Goal: Task Accomplishment & Management: Manage account settings

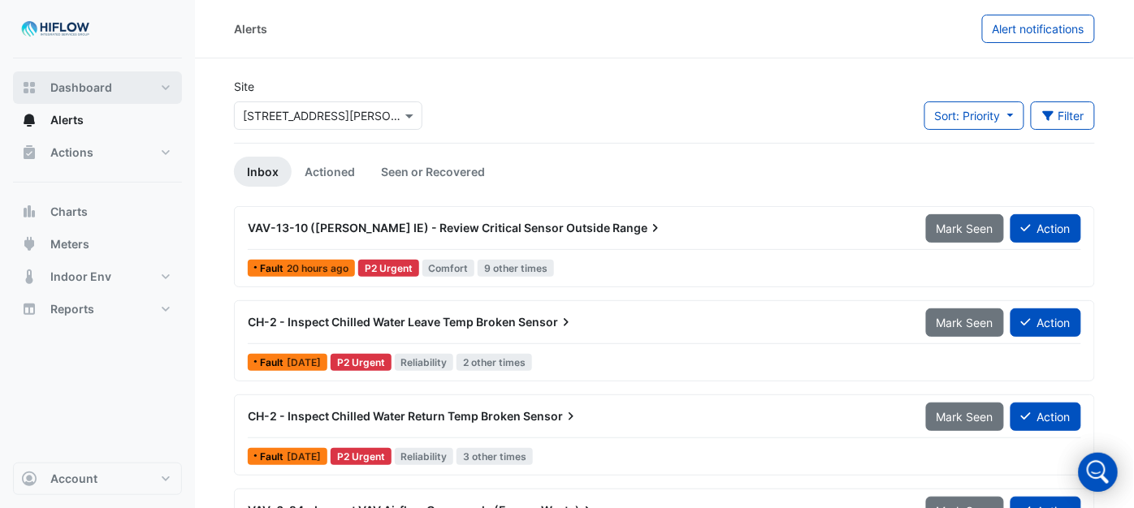
click at [108, 80] on span "Dashboard" at bounding box center [81, 88] width 62 height 16
select select "***"
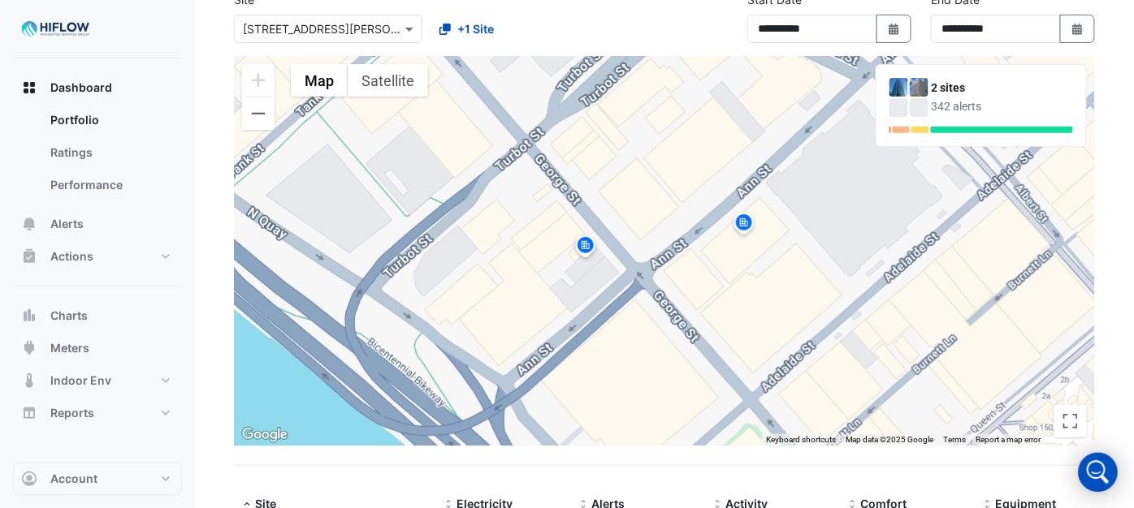
scroll to position [107, 0]
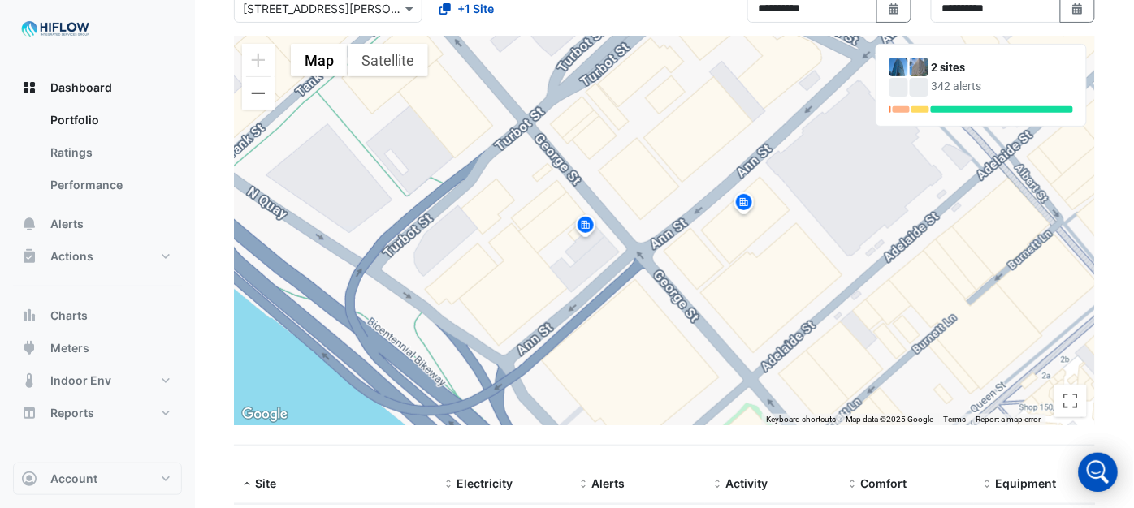
click at [743, 201] on img at bounding box center [744, 205] width 26 height 28
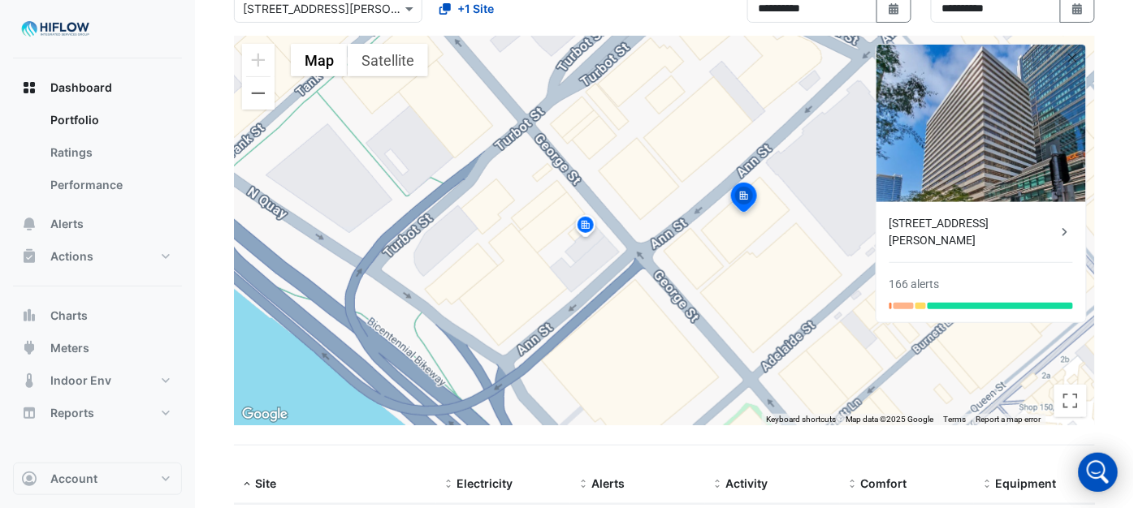
click at [581, 225] on img at bounding box center [586, 228] width 26 height 28
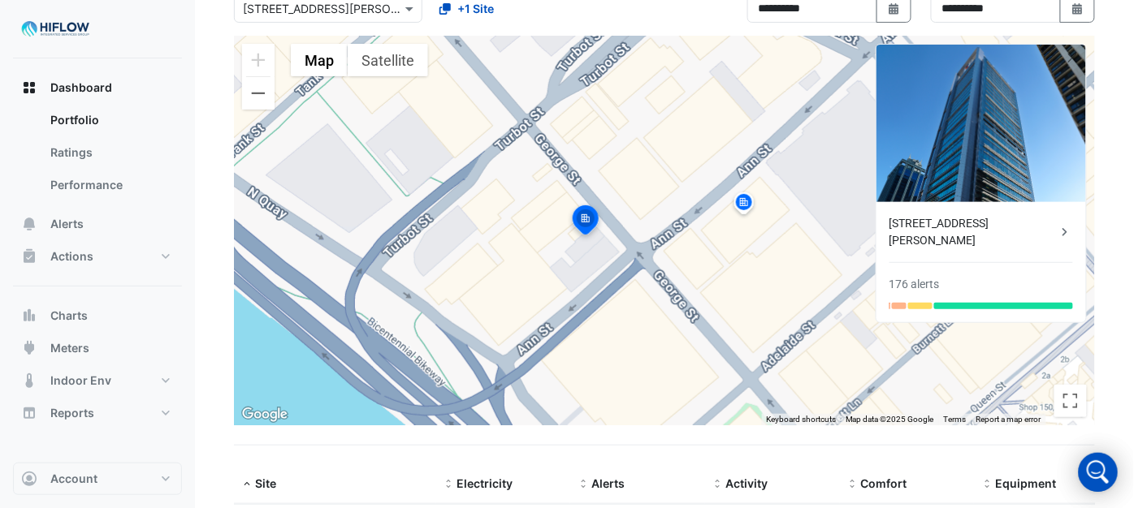
click at [737, 201] on img at bounding box center [744, 205] width 26 height 28
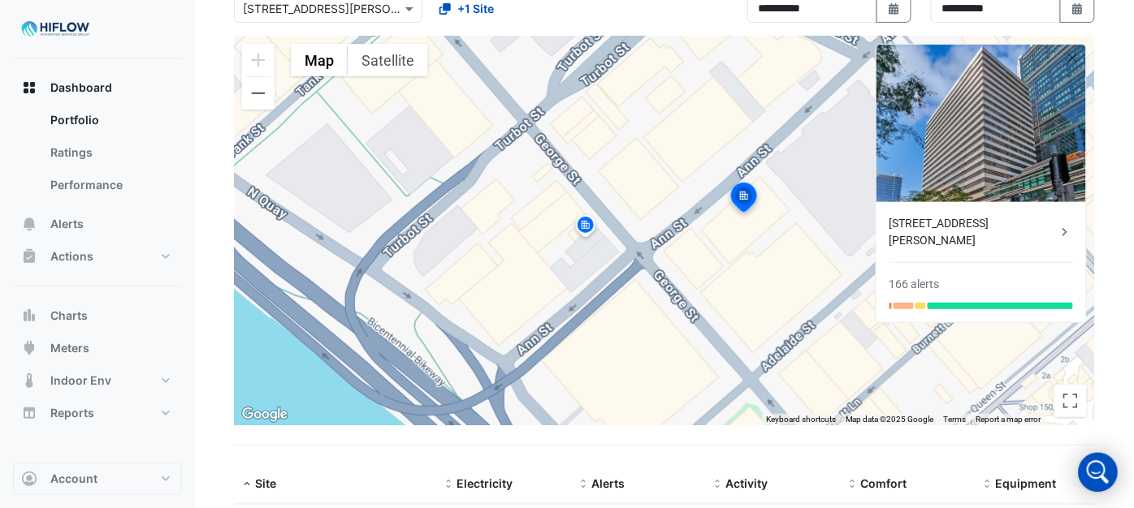
click at [586, 223] on img at bounding box center [586, 228] width 26 height 28
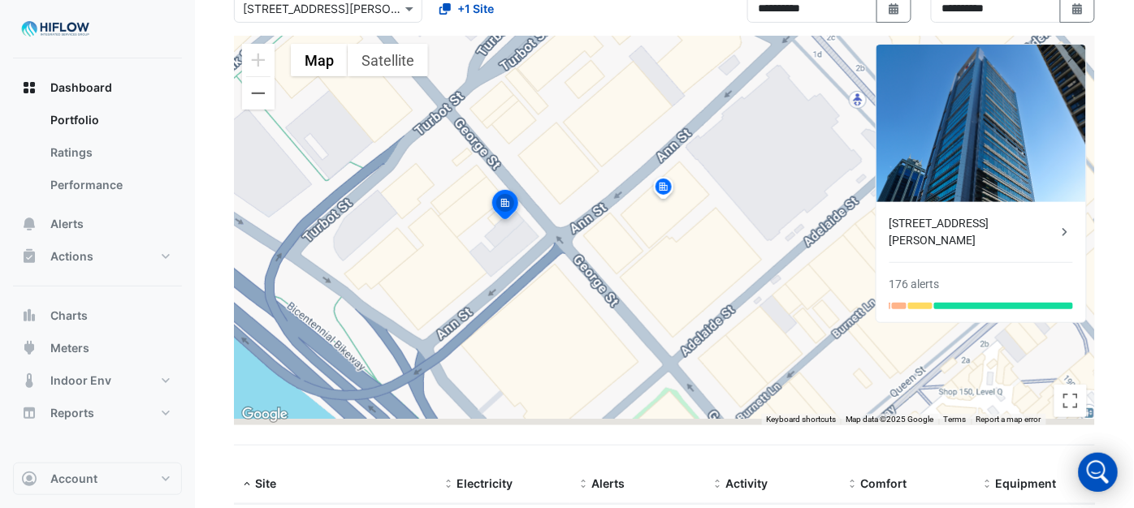
drag, startPoint x: 581, startPoint y: 215, endPoint x: 503, endPoint y: 199, distance: 78.8
click at [500, 200] on img at bounding box center [505, 207] width 36 height 39
click at [670, 183] on img at bounding box center [663, 189] width 26 height 28
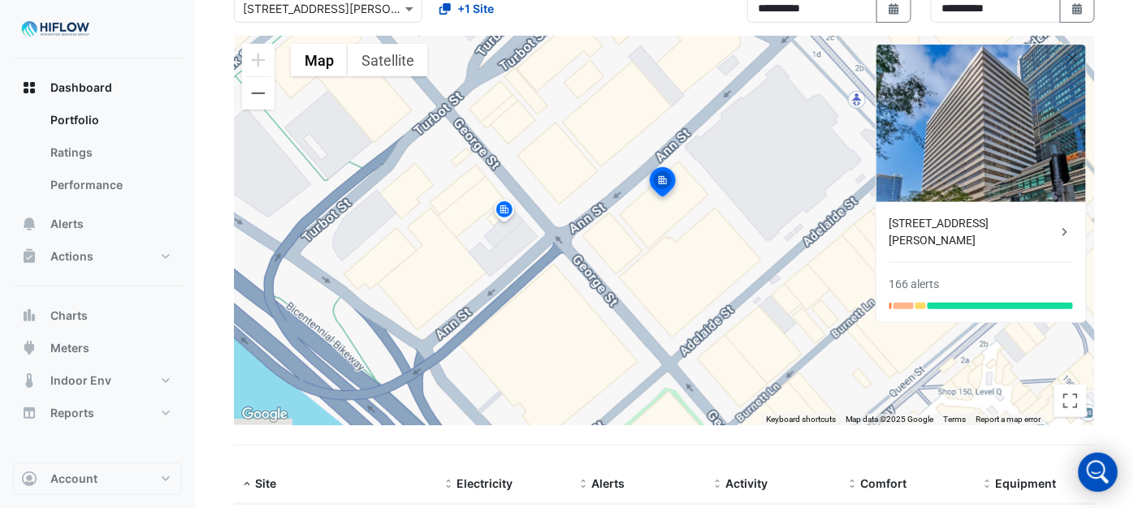
click at [502, 213] on img at bounding box center [504, 212] width 26 height 28
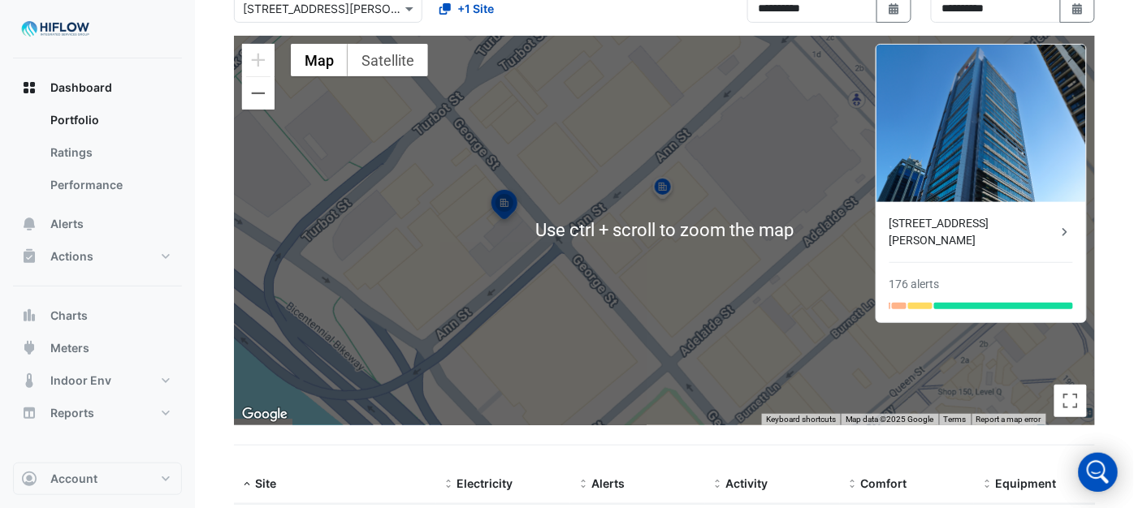
click at [664, 18] on div "**********" at bounding box center [664, 3] width 880 height 65
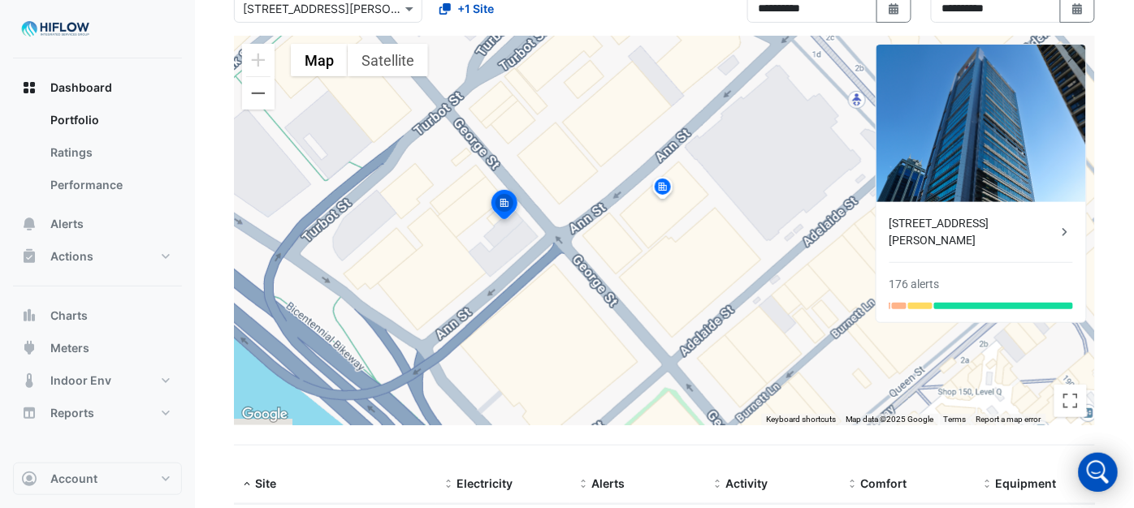
click at [770, 443] on app-tabular-dashboard "**********" at bounding box center [664, 364] width 861 height 786
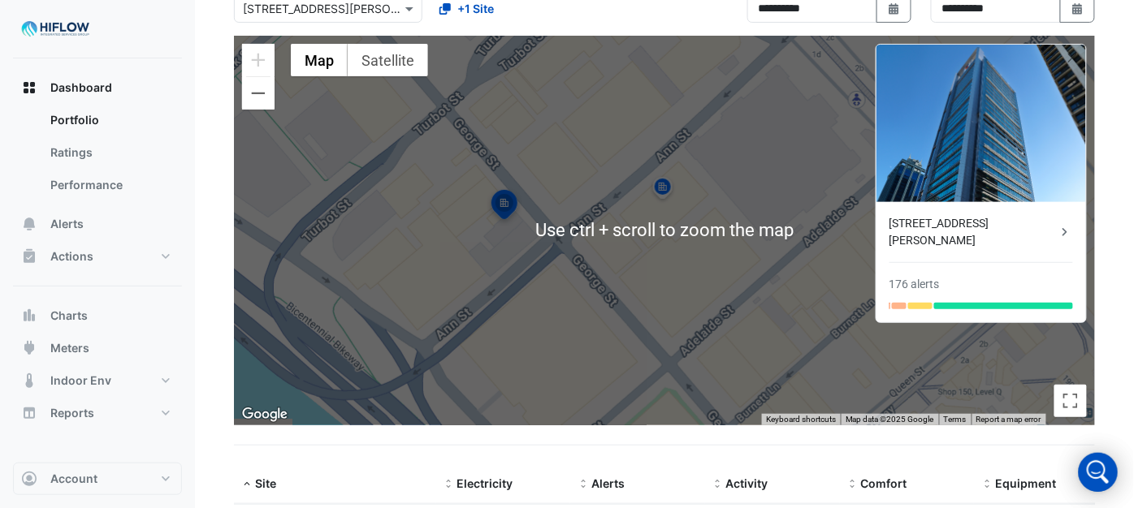
click at [337, 466] on datatable-header-cell "Site" at bounding box center [335, 484] width 202 height 39
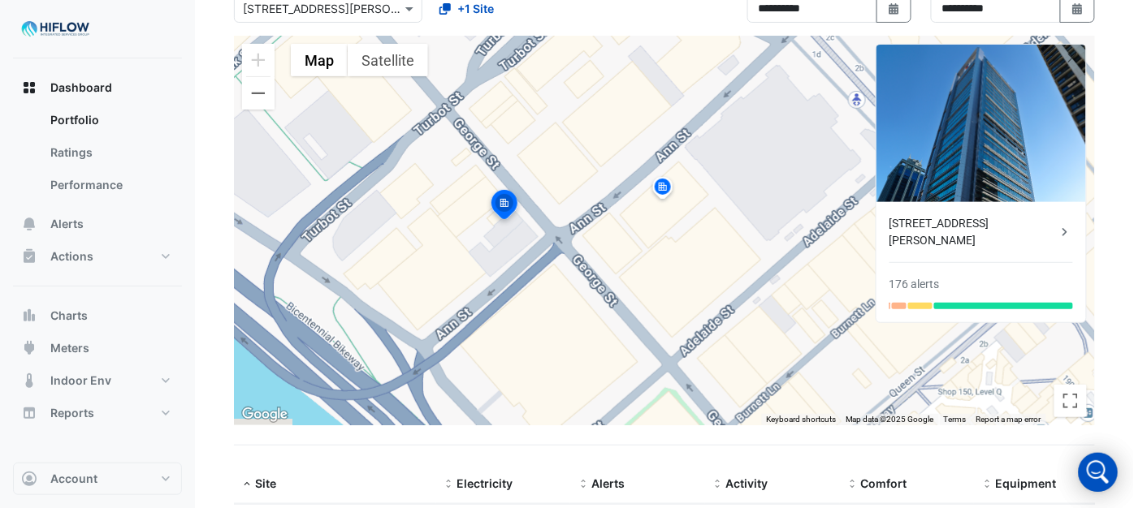
click at [199, 305] on section "**********" at bounding box center [664, 354] width 939 height 806
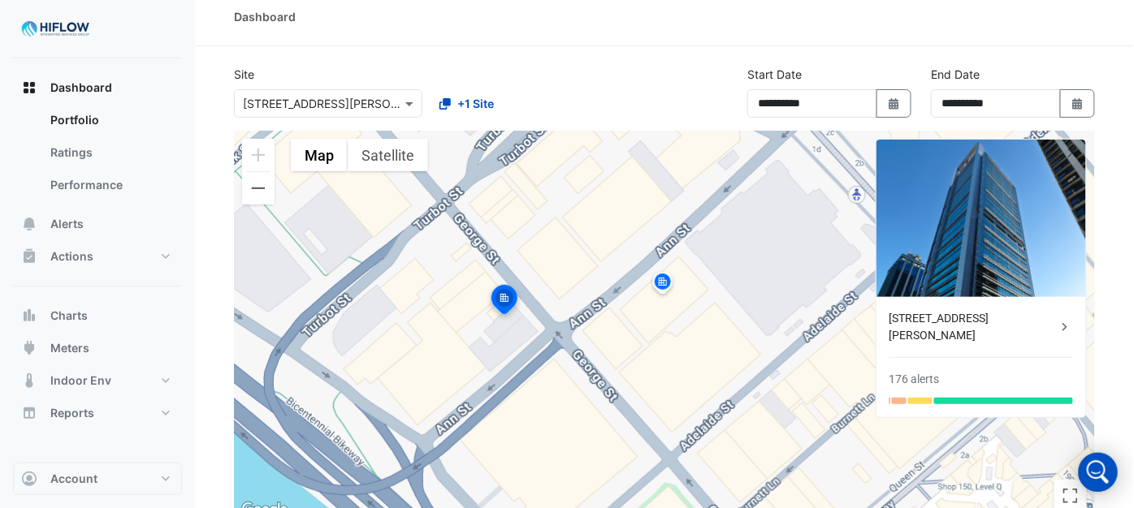
scroll to position [0, 0]
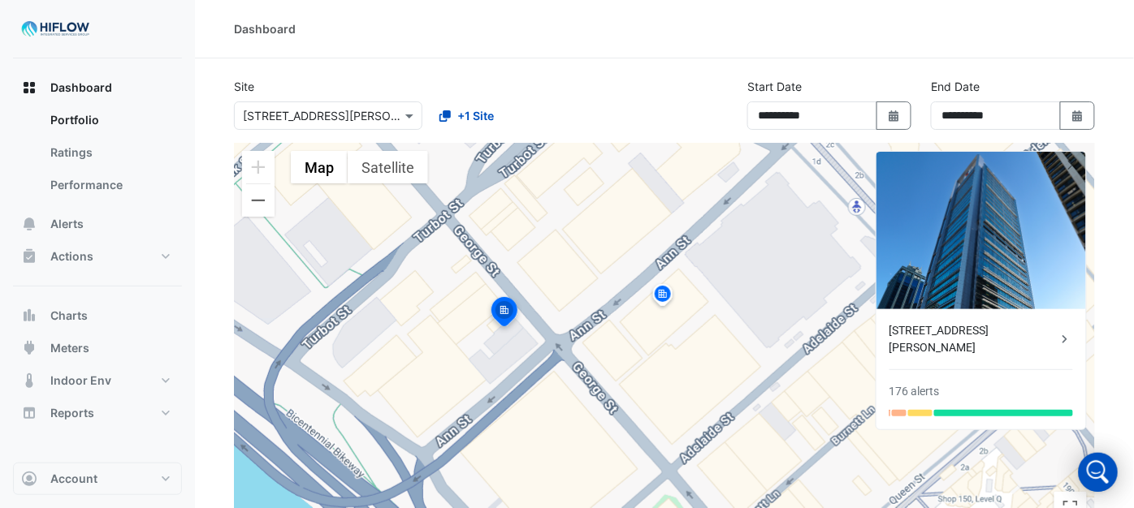
click at [664, 296] on img at bounding box center [663, 297] width 26 height 28
click at [513, 313] on img at bounding box center [504, 314] width 36 height 39
click at [506, 310] on img at bounding box center [504, 314] width 36 height 39
click at [662, 298] on img at bounding box center [663, 297] width 26 height 28
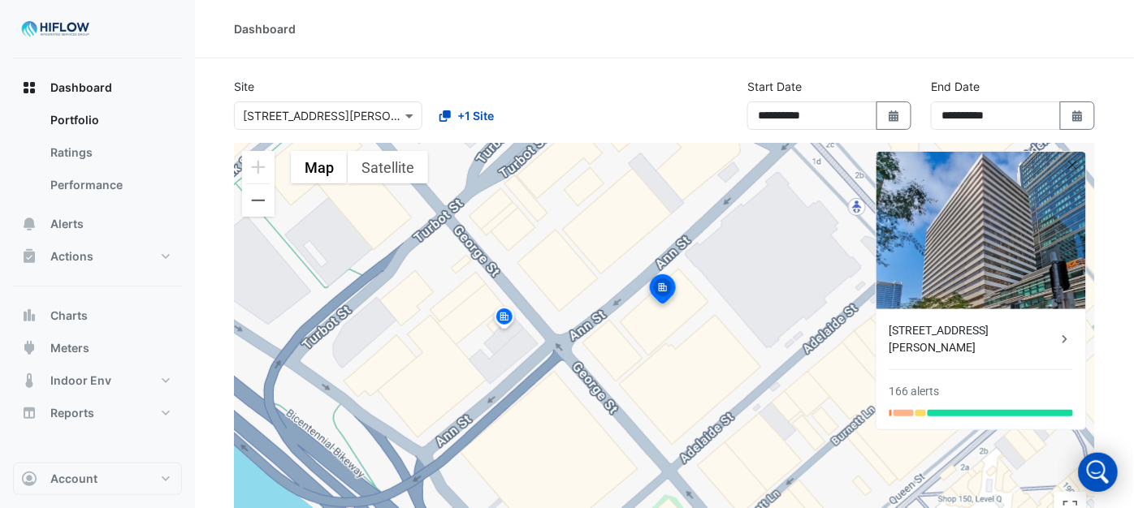
click at [512, 321] on img at bounding box center [504, 319] width 26 height 28
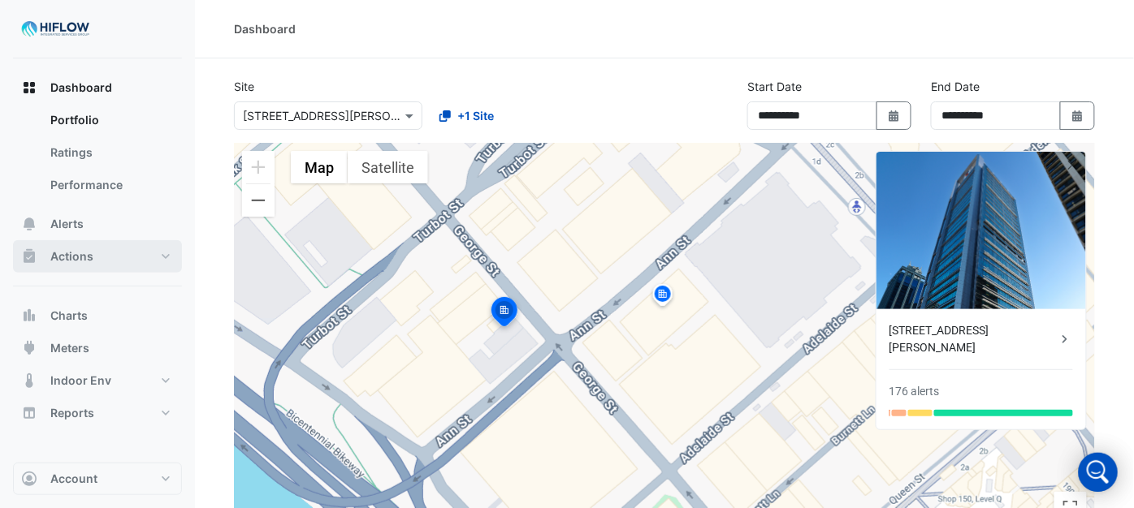
click at [65, 250] on span "Actions" at bounding box center [71, 257] width 43 height 16
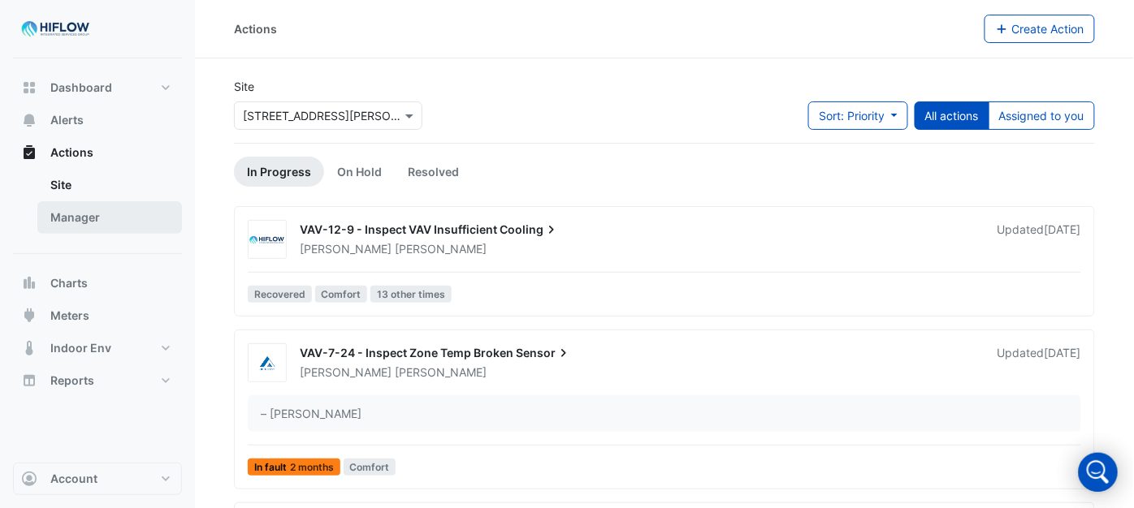
click at [89, 216] on link "Manager" at bounding box center [109, 217] width 145 height 32
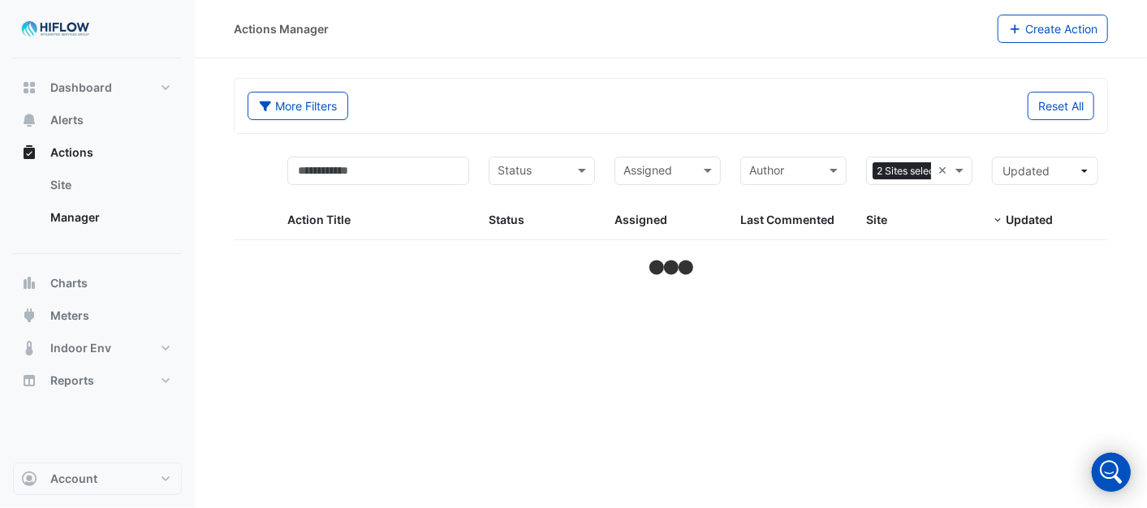
select select "***"
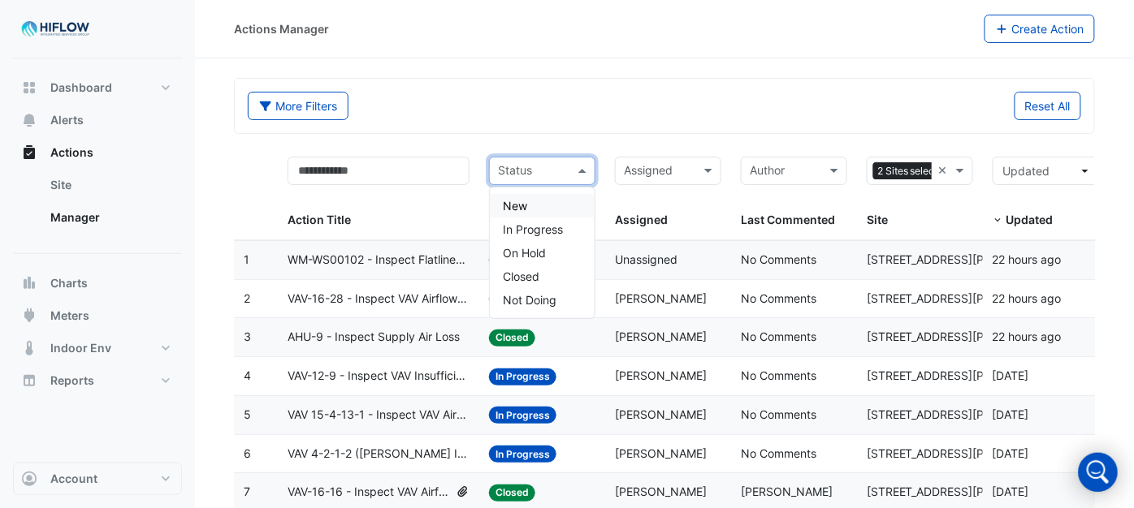
click at [577, 168] on span at bounding box center [584, 171] width 20 height 19
click at [526, 211] on span "New" at bounding box center [515, 206] width 24 height 14
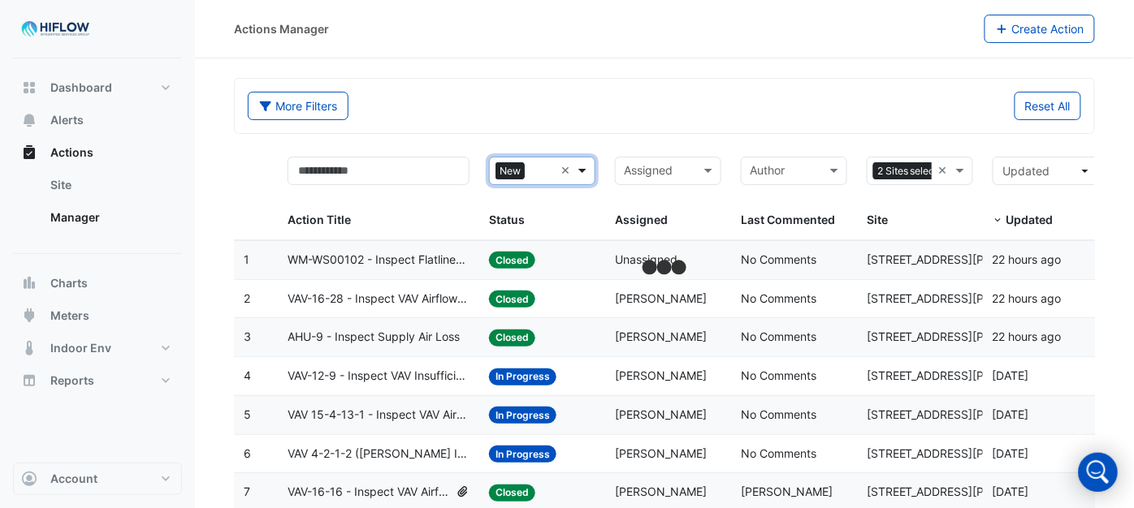
click at [578, 171] on span at bounding box center [584, 171] width 20 height 19
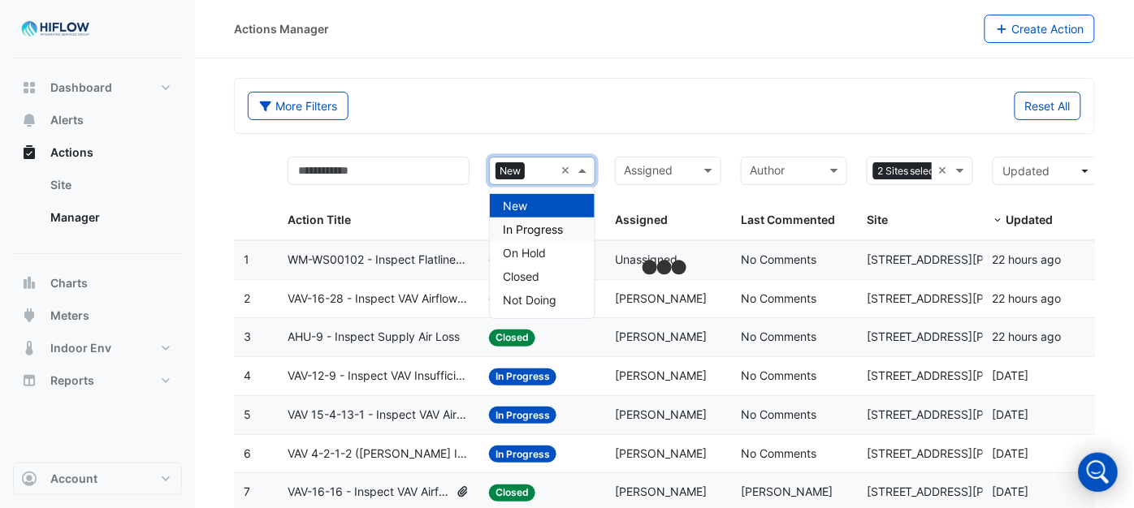
click at [528, 227] on span "In Progress" at bounding box center [533, 230] width 60 height 14
click at [578, 166] on span at bounding box center [584, 171] width 20 height 19
click at [532, 250] on span "On Hold" at bounding box center [524, 253] width 43 height 14
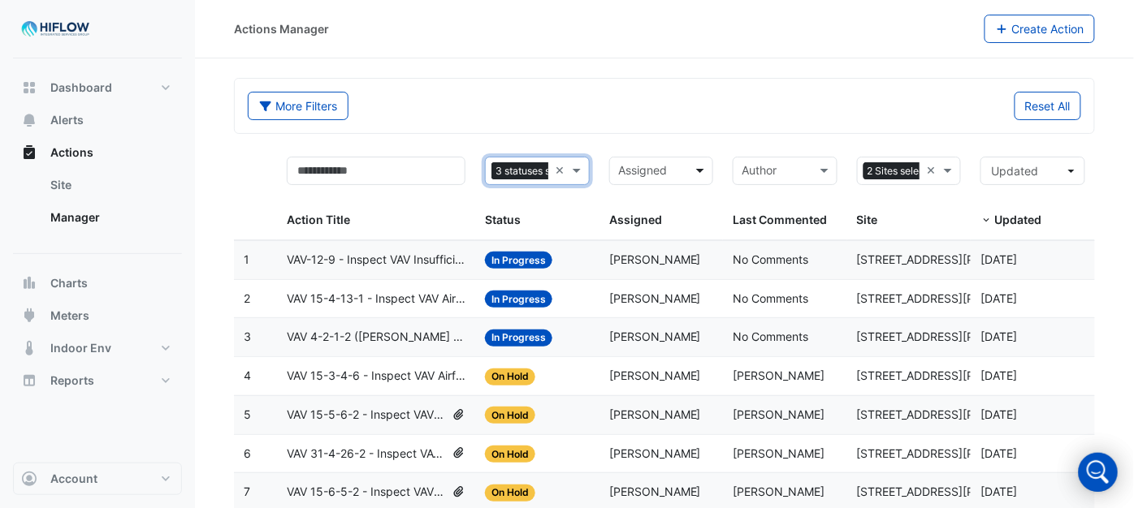
click at [700, 172] on span at bounding box center [702, 171] width 20 height 19
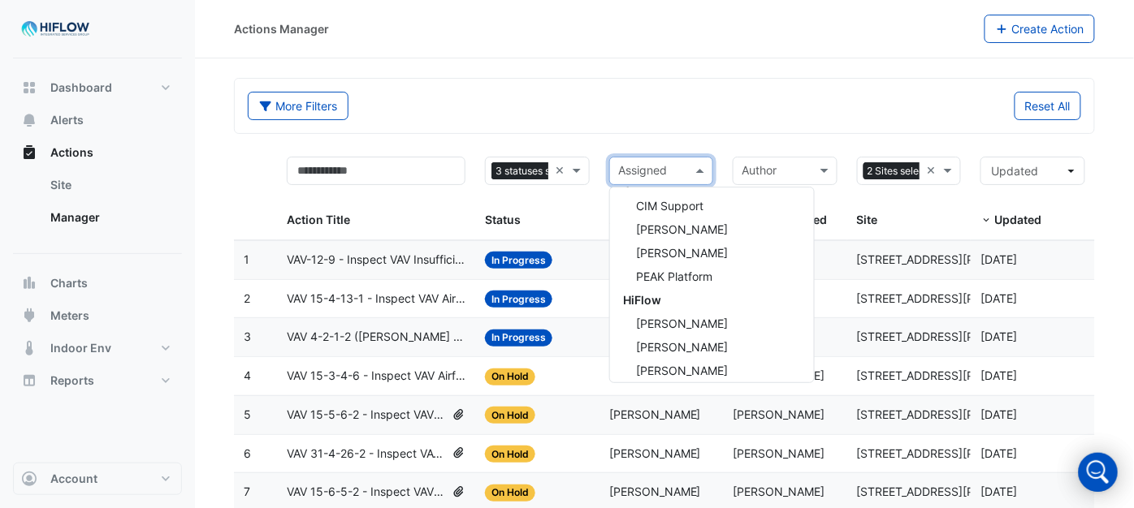
scroll to position [452, 0]
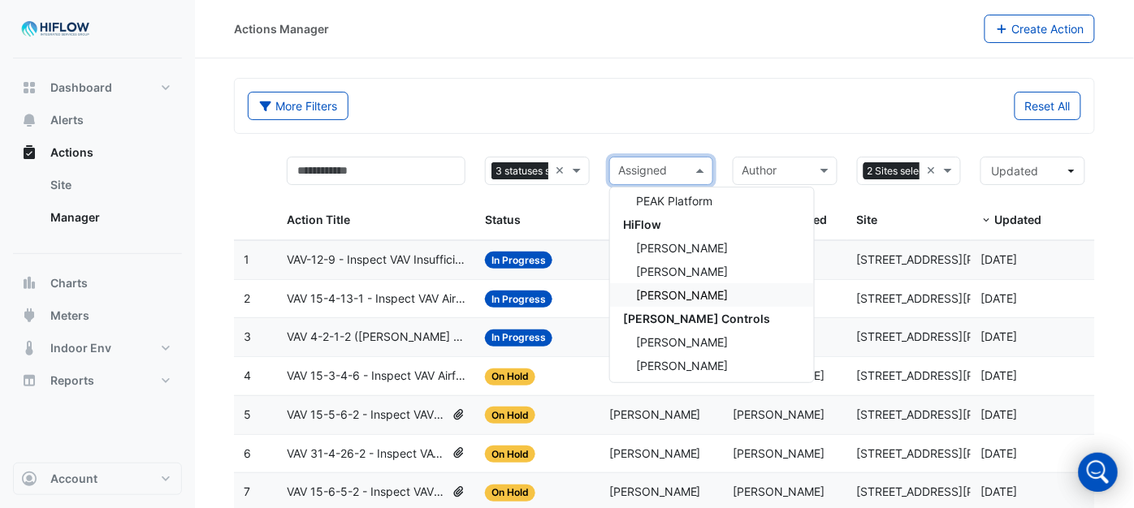
click at [672, 293] on span "[PERSON_NAME]" at bounding box center [682, 295] width 92 height 14
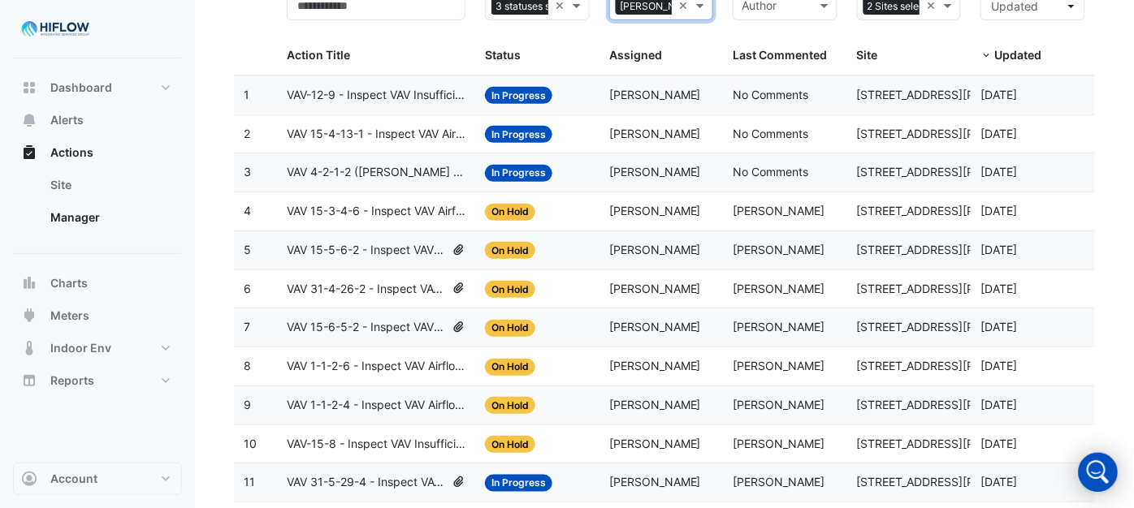
scroll to position [43, 0]
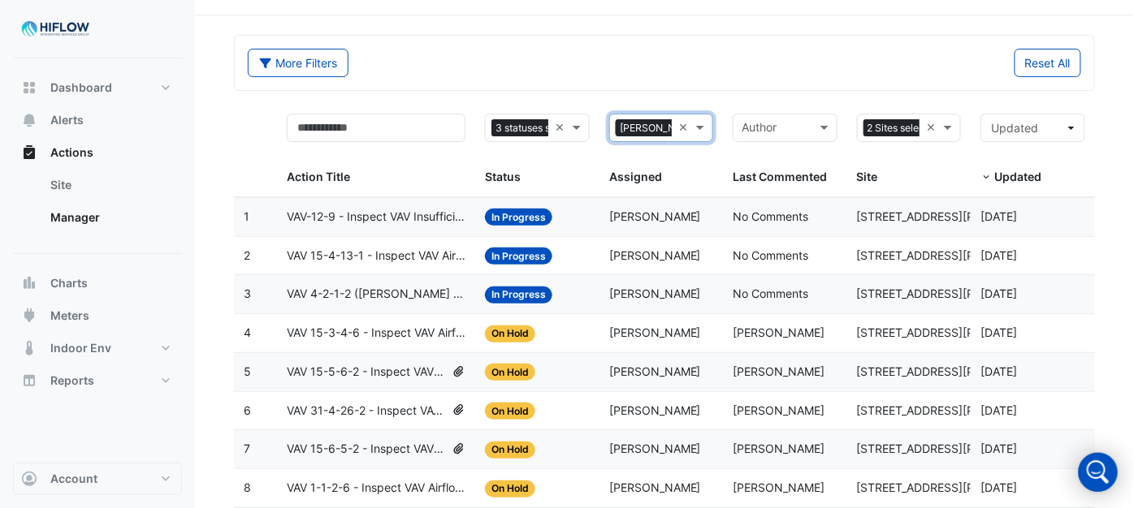
click at [907, 79] on div "More Filters Reset All" at bounding box center [664, 66] width 853 height 35
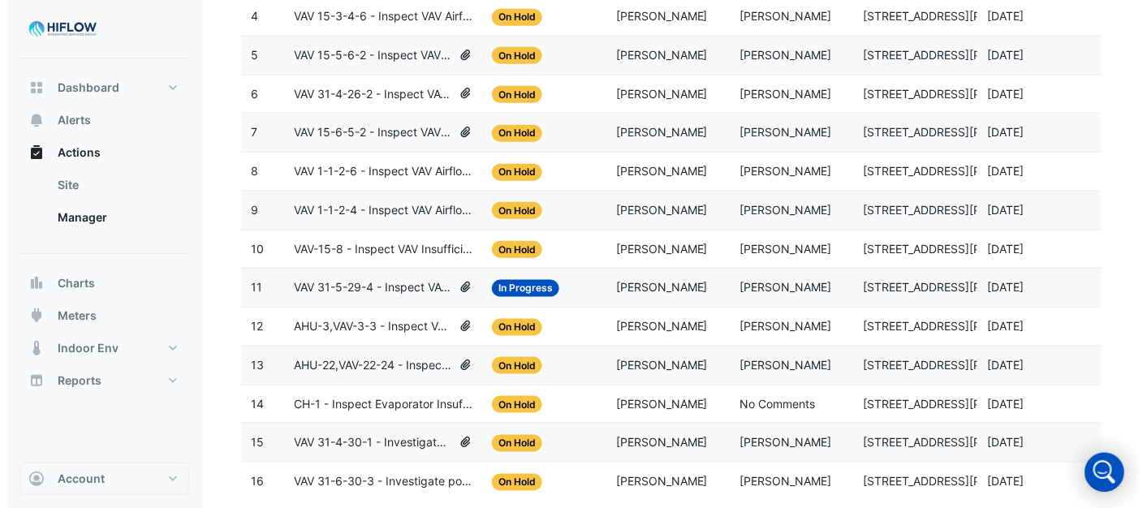
scroll to position [404, 0]
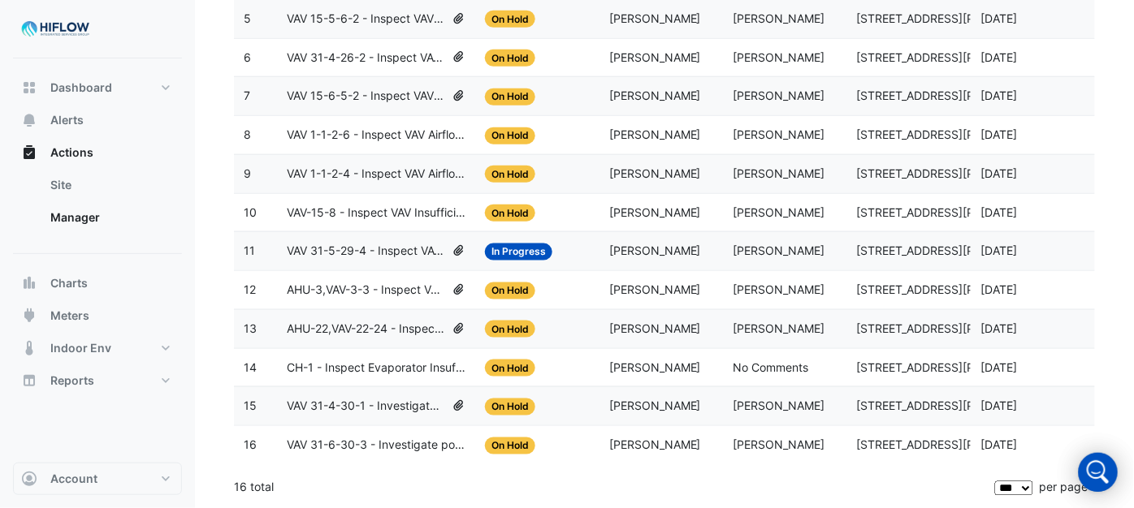
click at [523, 444] on span "On Hold" at bounding box center [510, 446] width 50 height 17
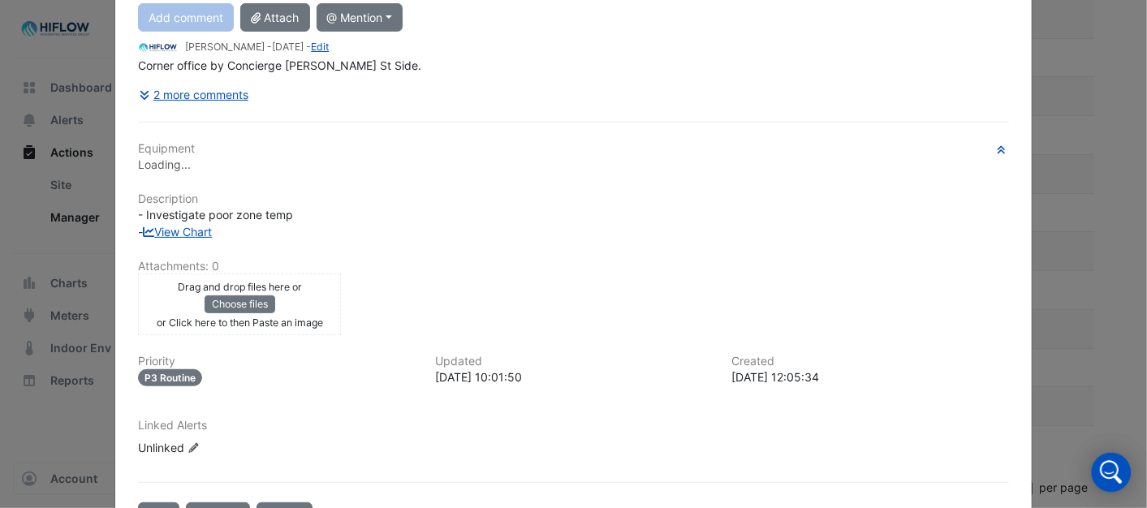
scroll to position [0, 0]
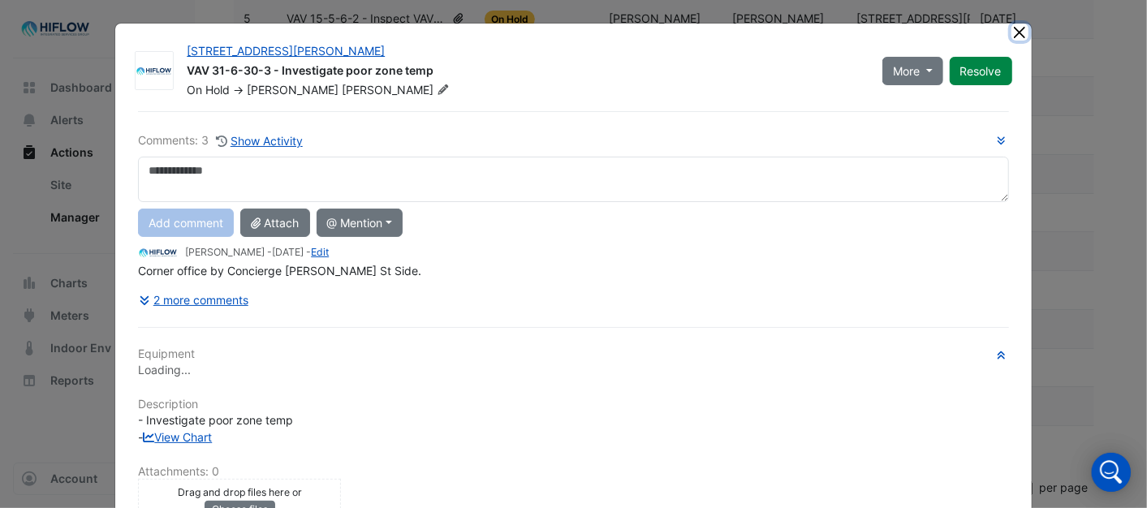
click at [1015, 31] on button "Close" at bounding box center [1020, 32] width 17 height 17
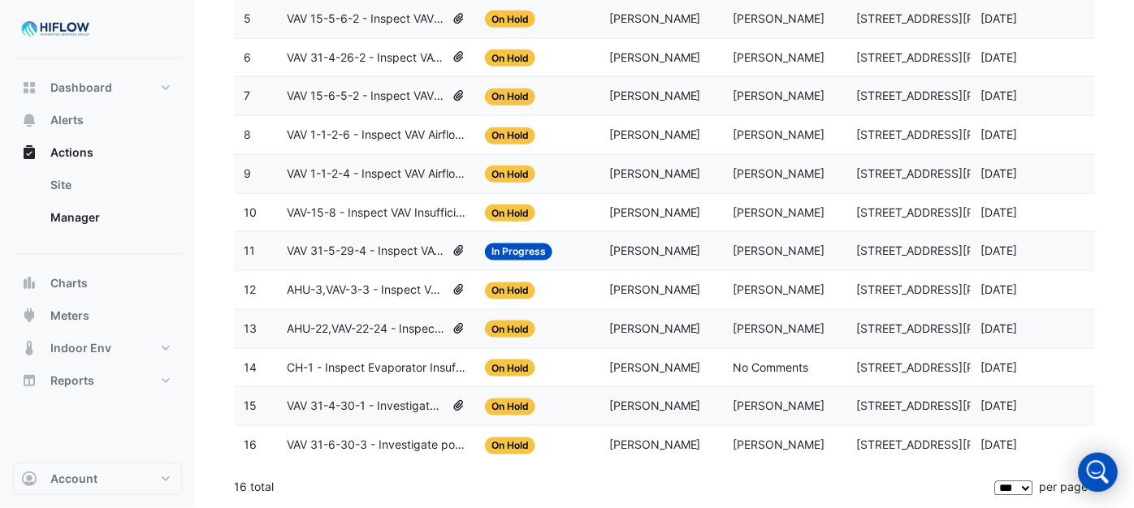
click at [429, 408] on span "VAV 31-4-30-1 - Investigate poor zone temp" at bounding box center [366, 406] width 158 height 19
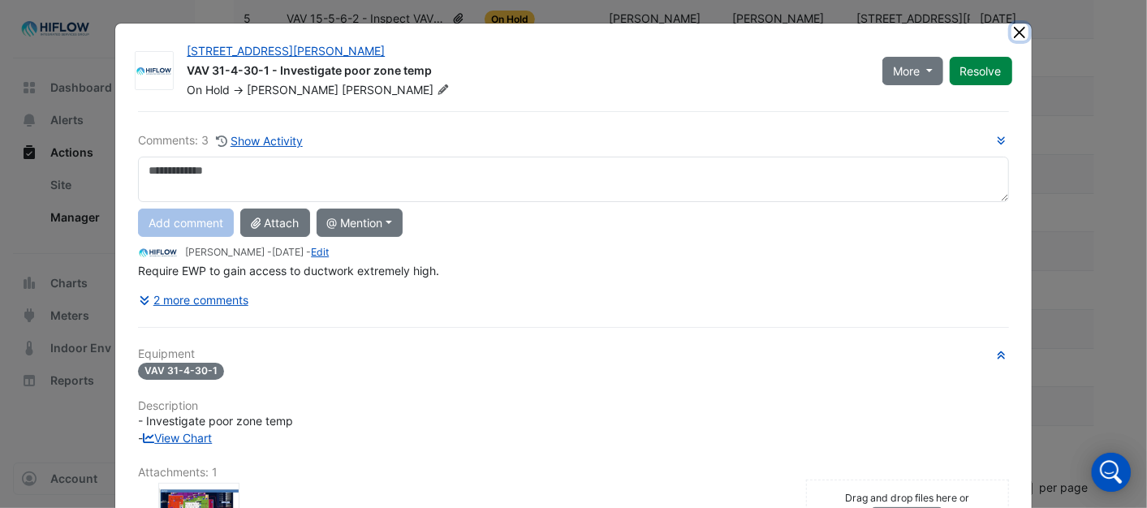
click at [1012, 31] on button "Close" at bounding box center [1020, 32] width 17 height 17
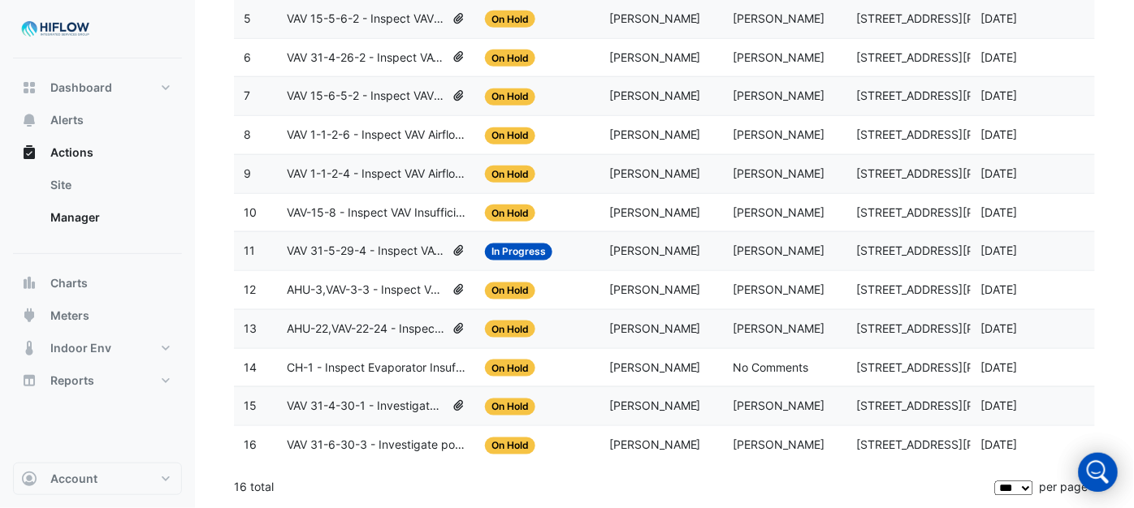
click at [336, 361] on span "CH-1 - Inspect Evaporator Insufficient Flow" at bounding box center [376, 368] width 179 height 19
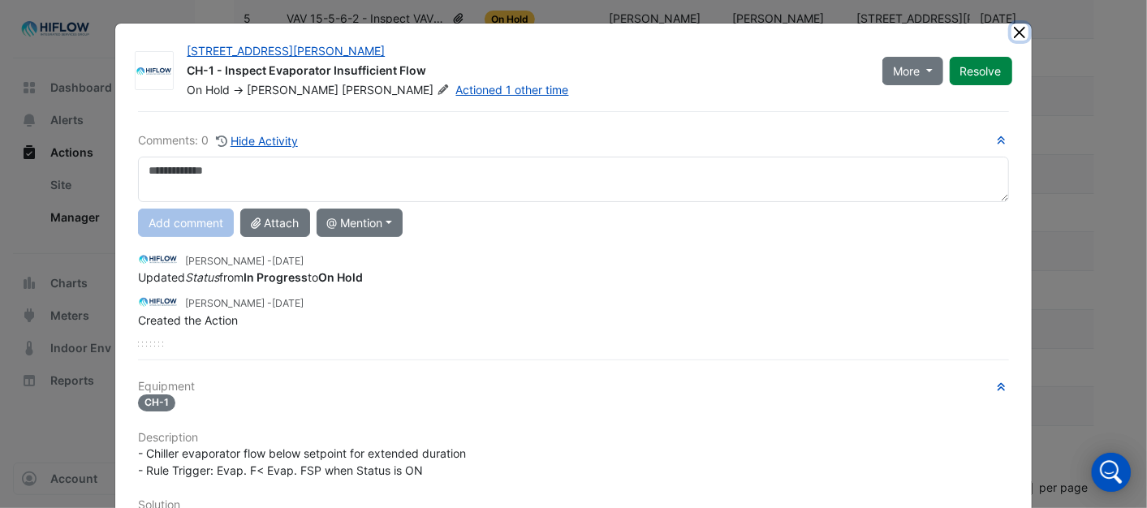
click at [1012, 28] on button "Close" at bounding box center [1020, 32] width 17 height 17
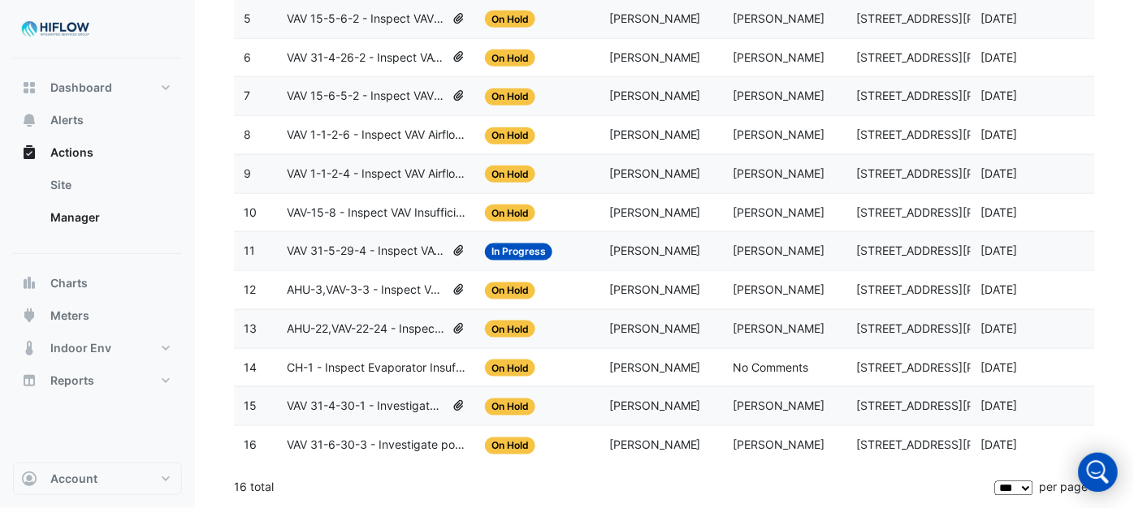
click at [362, 325] on span "AHU-22,VAV-22-24 - Inspect VAV Airflow Leak" at bounding box center [366, 329] width 158 height 19
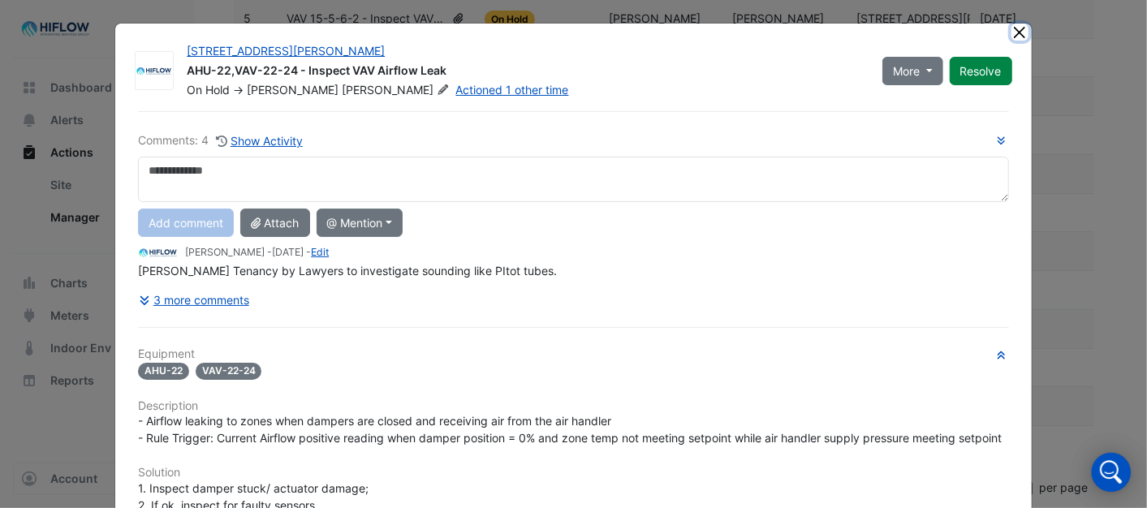
click at [1018, 28] on button "Close" at bounding box center [1020, 32] width 17 height 17
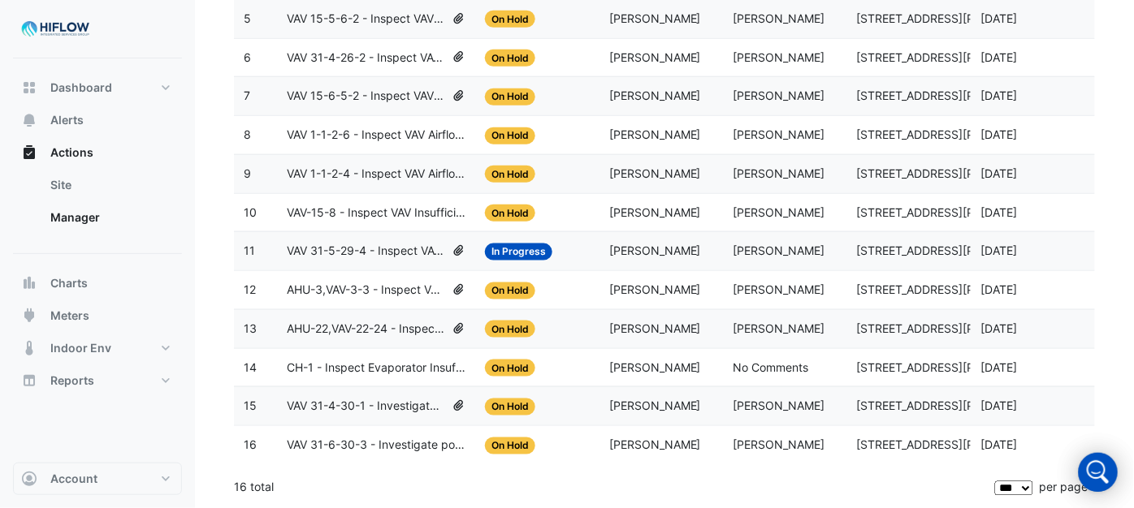
click at [365, 286] on span "AHU-3,VAV-3-3 - Inspect VAV Airflow Block" at bounding box center [366, 290] width 158 height 19
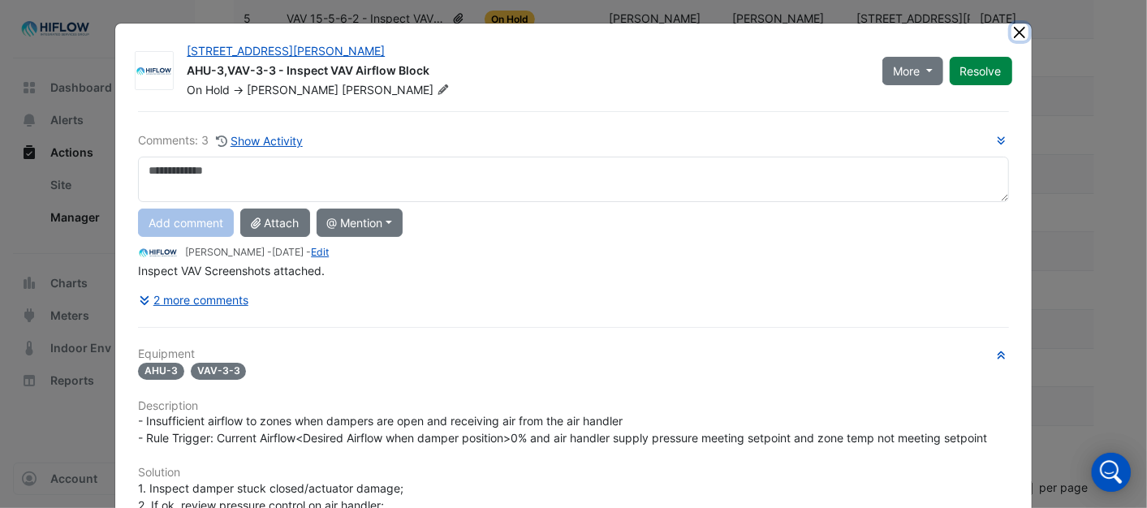
click at [1018, 29] on button "Close" at bounding box center [1020, 32] width 17 height 17
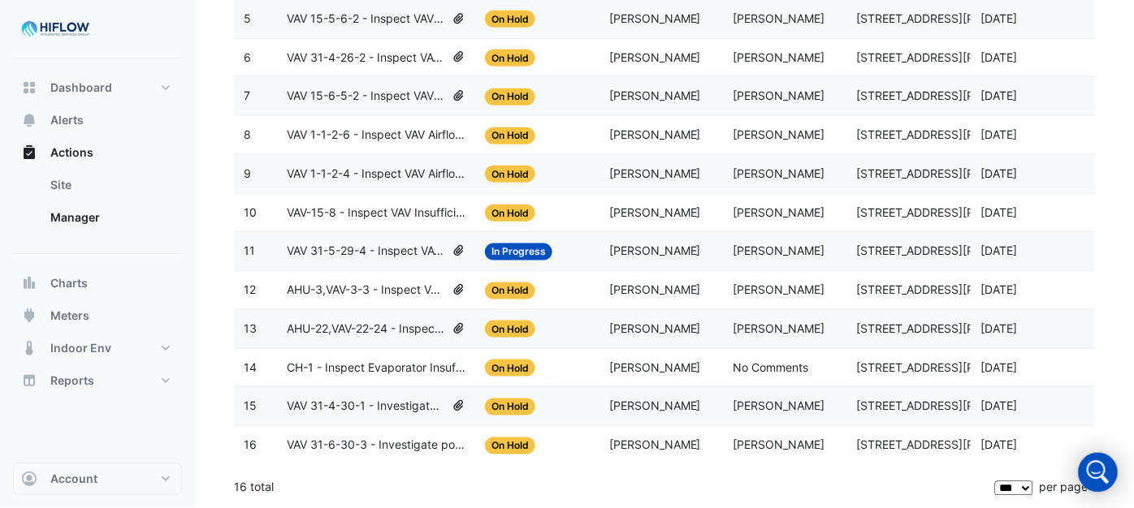
click at [362, 292] on span "AHU-3,VAV-3-3 - Inspect VAV Airflow Block" at bounding box center [366, 290] width 158 height 19
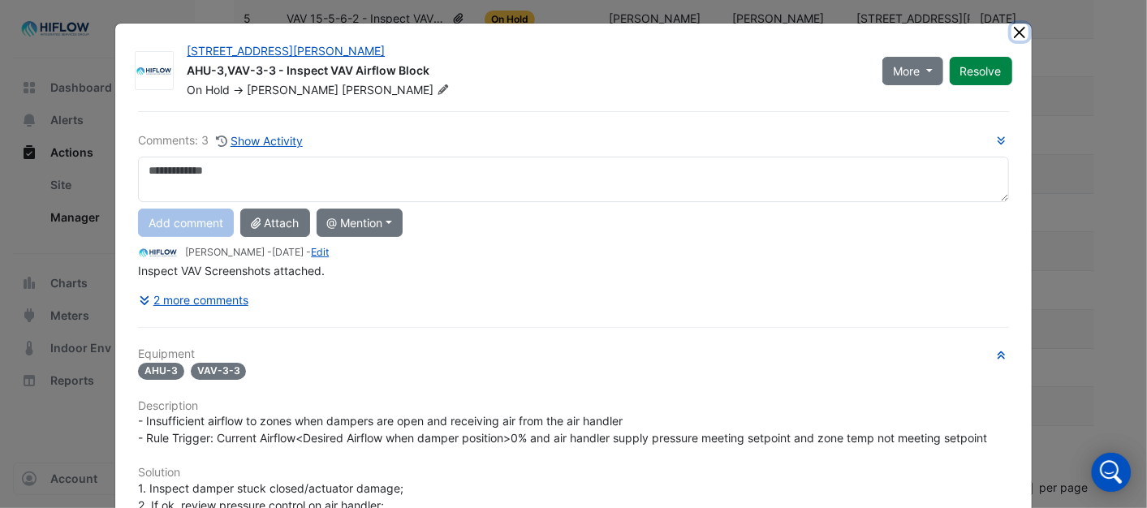
click at [1012, 30] on button "Close" at bounding box center [1020, 32] width 17 height 17
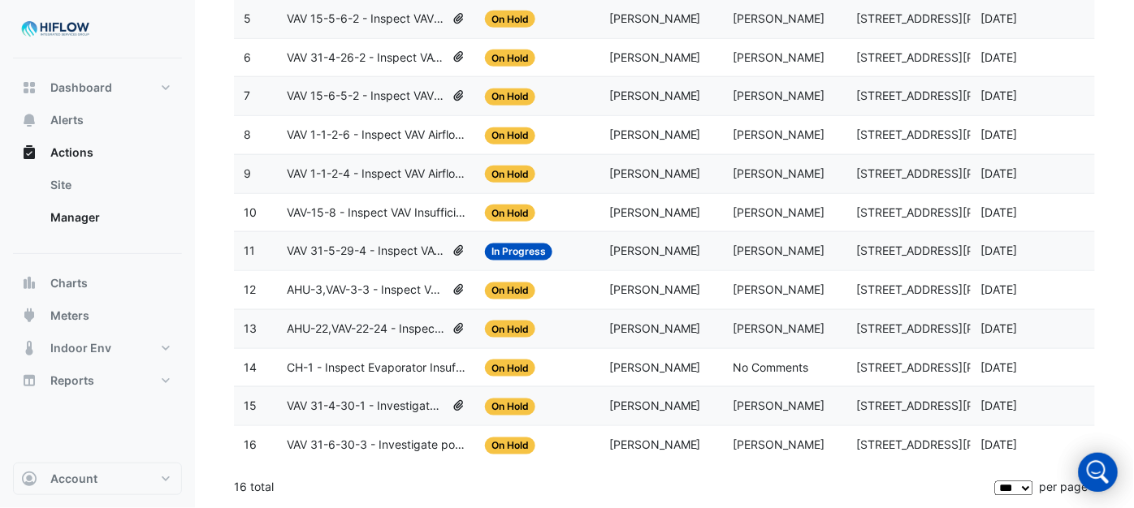
click at [326, 245] on span "VAV 31-5-29-4 - Inspect VAV Airflow Block" at bounding box center [366, 251] width 158 height 19
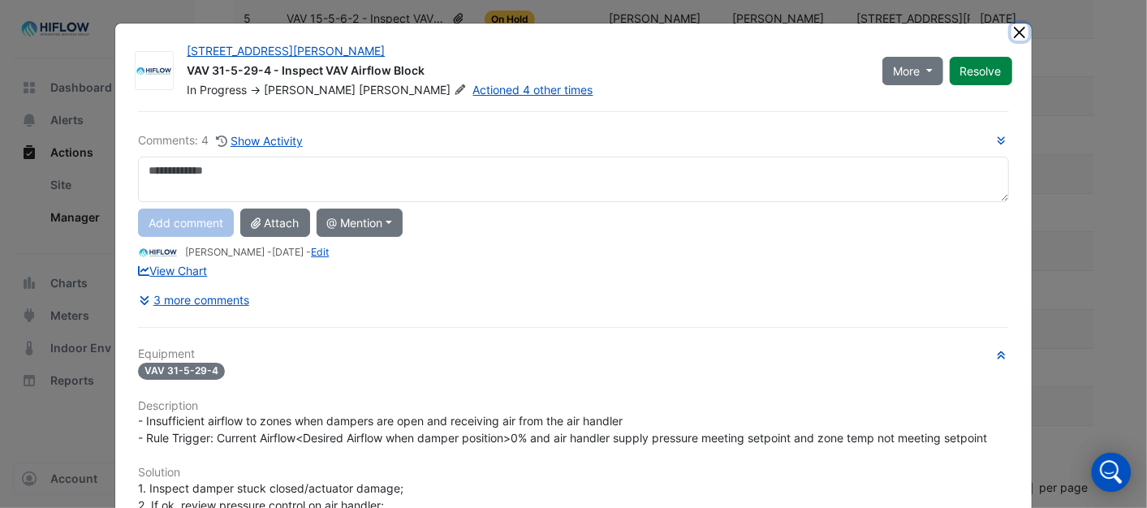
click at [1016, 27] on button "Close" at bounding box center [1020, 32] width 17 height 17
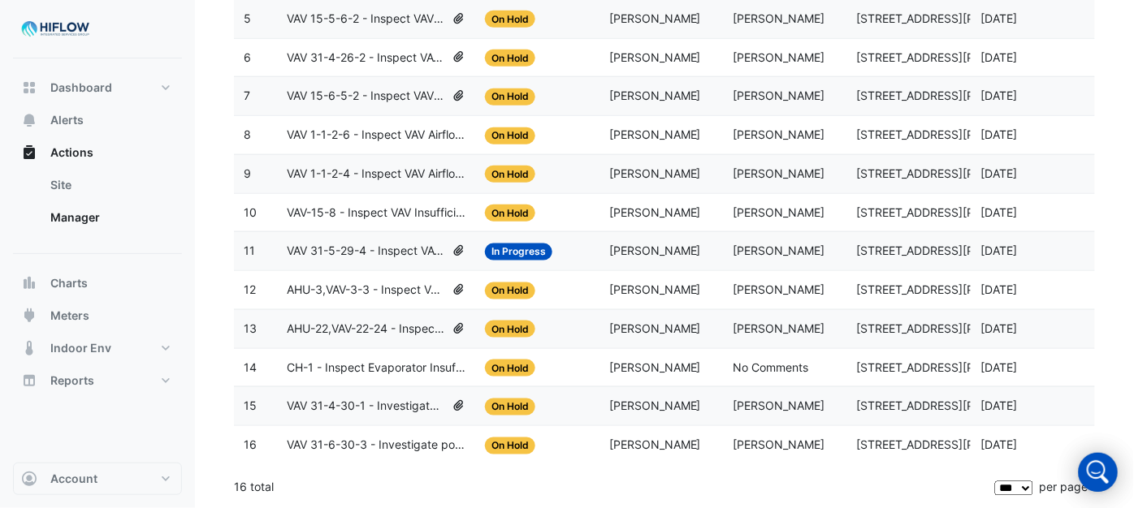
click at [327, 212] on span "VAV-15-8 - Inspect VAV Insufficient Cooling" at bounding box center [376, 213] width 179 height 19
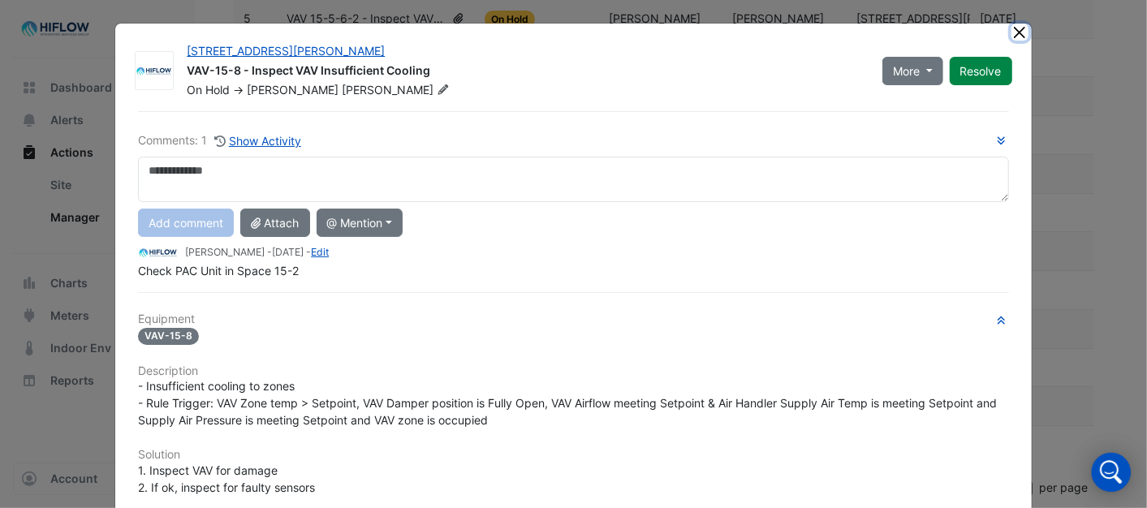
click at [1013, 28] on button "Close" at bounding box center [1020, 32] width 17 height 17
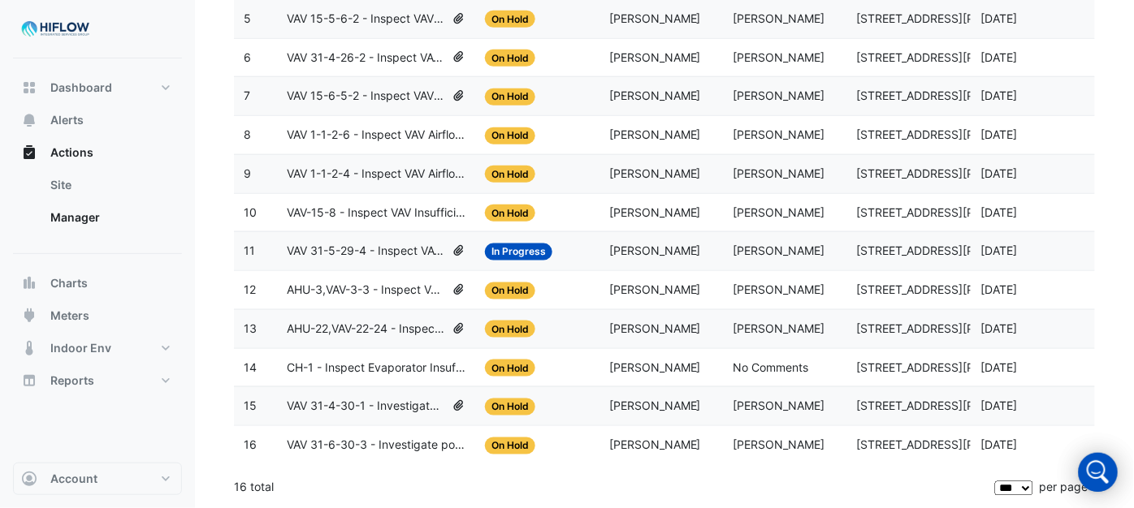
click at [287, 169] on span "VAV 1-1-2-4 - Inspect VAV Airflow Leak" at bounding box center [376, 174] width 179 height 19
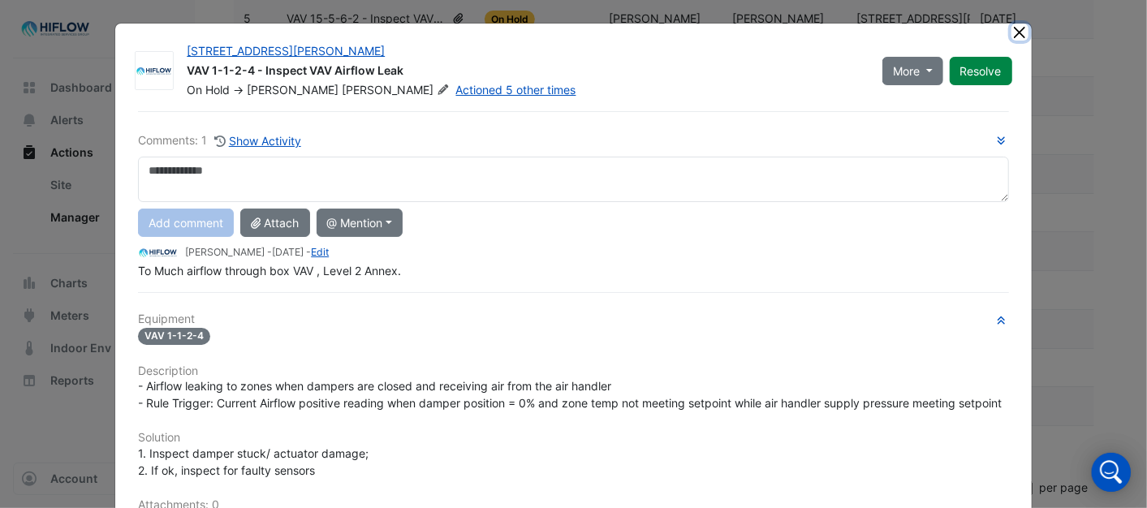
click at [1017, 35] on button "Close" at bounding box center [1020, 32] width 17 height 17
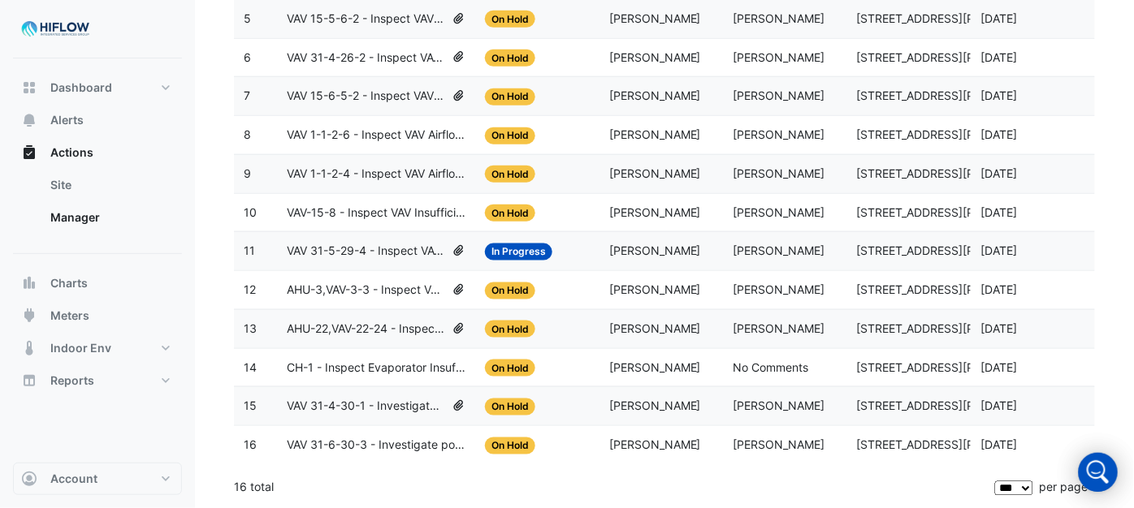
click at [297, 132] on span "VAV 1-1-2-6 - Inspect VAV Airflow Leak" at bounding box center [376, 135] width 179 height 19
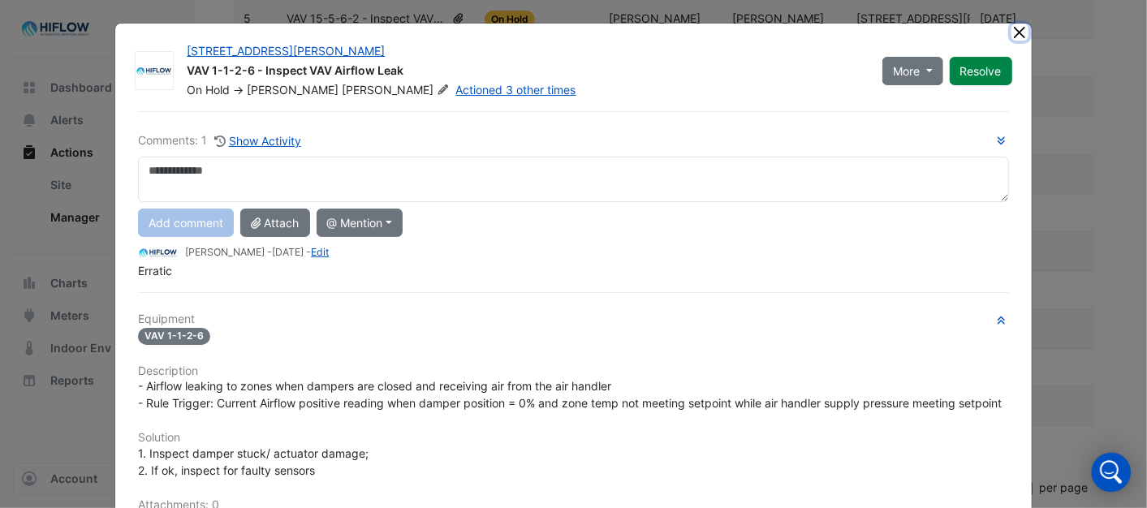
click at [1012, 32] on button "Close" at bounding box center [1020, 32] width 17 height 17
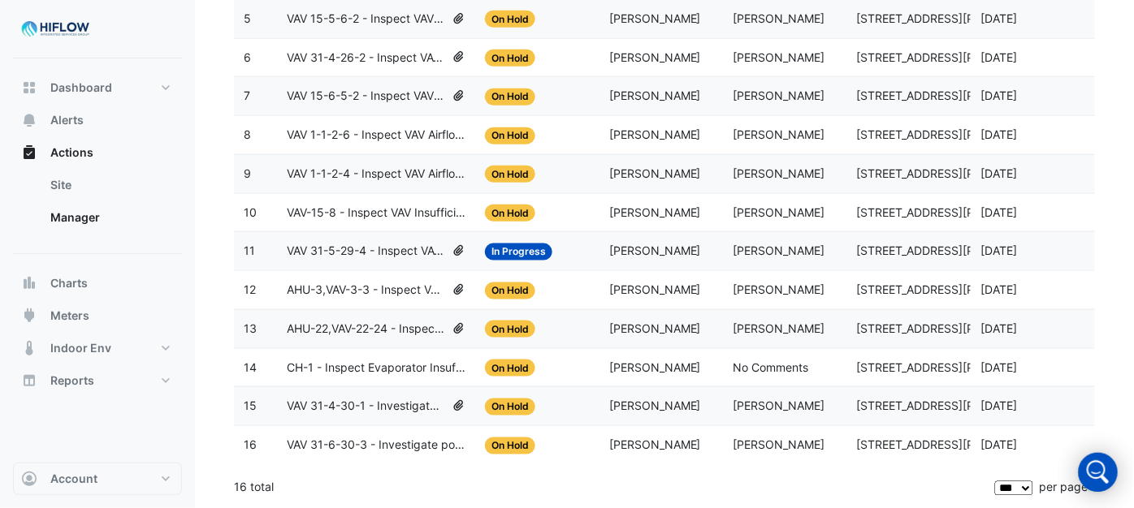
click at [309, 87] on span "VAV 15-6-5-2 - Inspect VAV Airflow Block" at bounding box center [366, 96] width 158 height 19
click at [355, 89] on span "VAV 15-6-5-2 - Inspect VAV Airflow Block" at bounding box center [366, 96] width 158 height 19
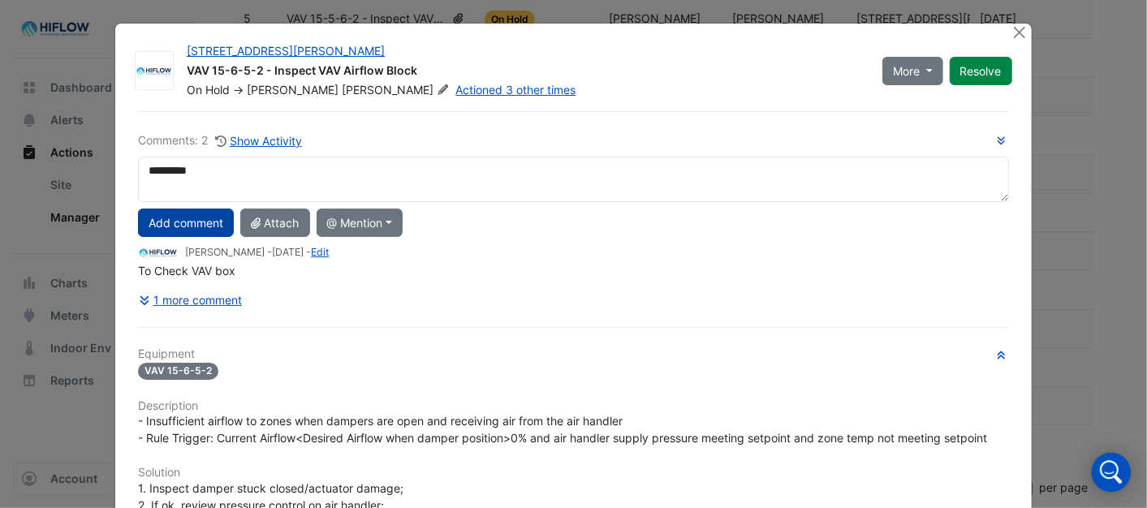
type textarea "*********"
click at [167, 218] on button "Add comment" at bounding box center [186, 223] width 96 height 28
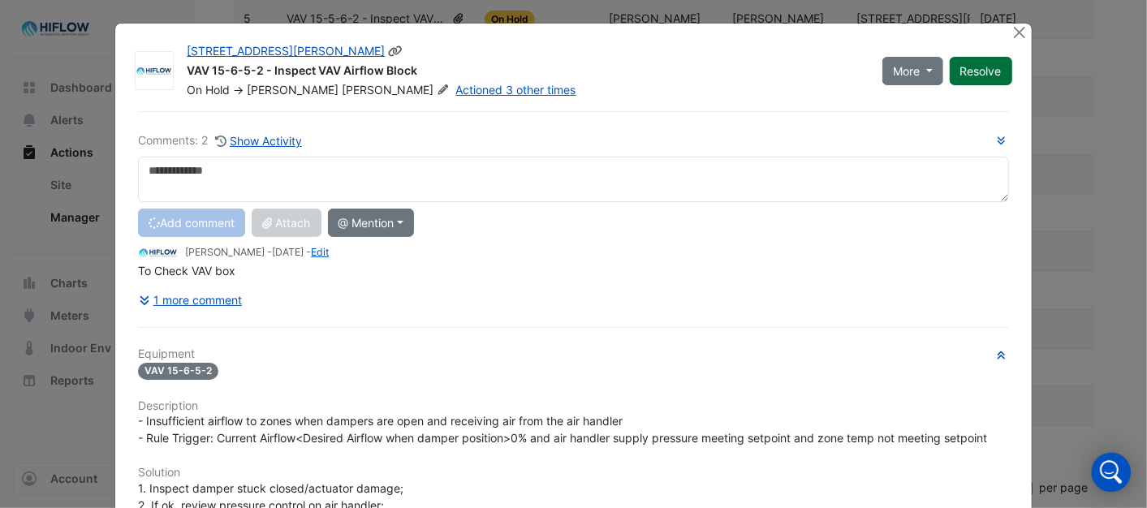
click at [978, 76] on button "Resolve" at bounding box center [981, 71] width 63 height 28
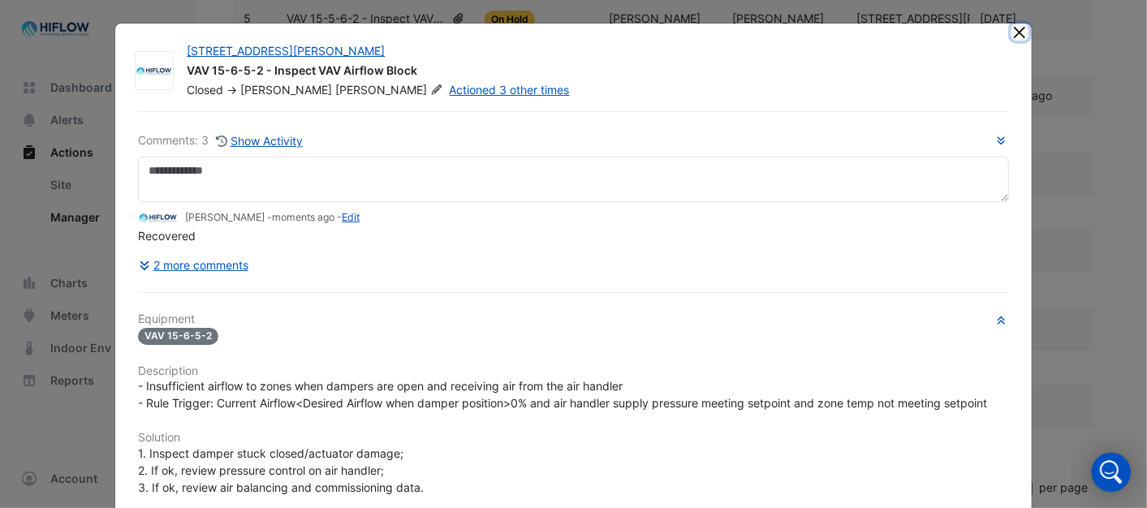
click at [1013, 28] on button "Close" at bounding box center [1020, 32] width 17 height 17
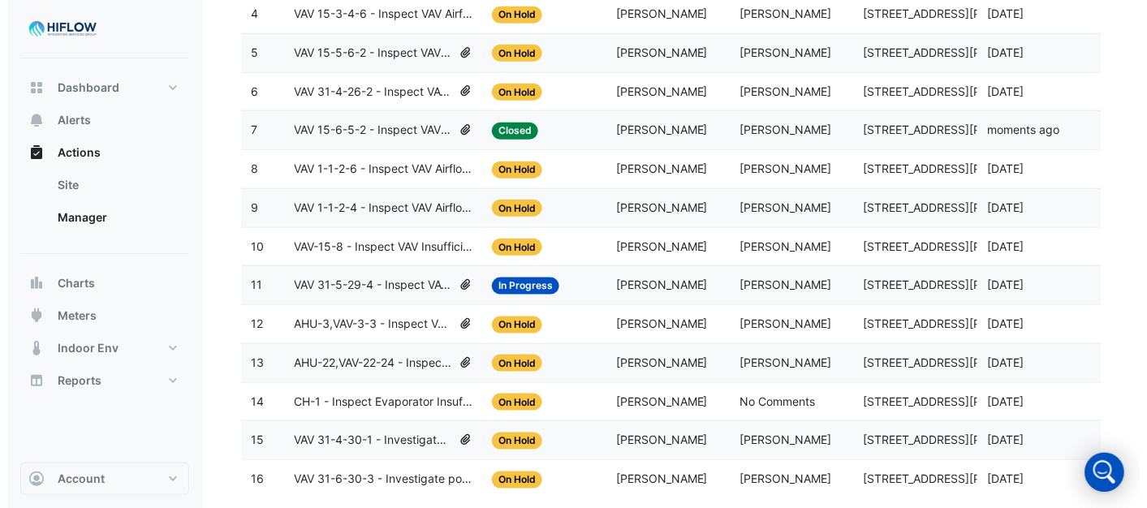
scroll to position [223, 0]
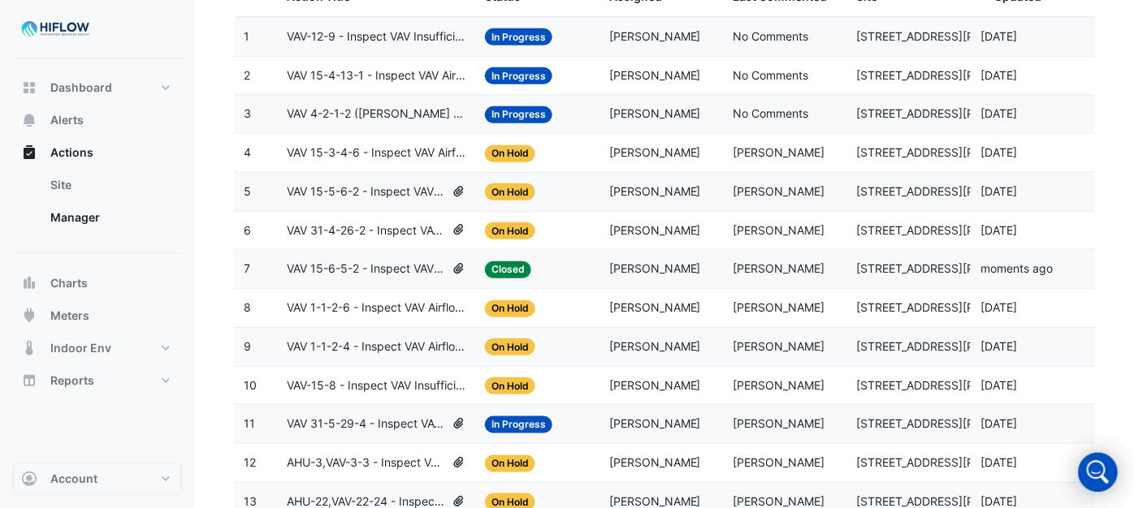
click at [369, 226] on span "VAV 31-4-26-2 - Inspect VAV Airflow Block" at bounding box center [366, 231] width 158 height 19
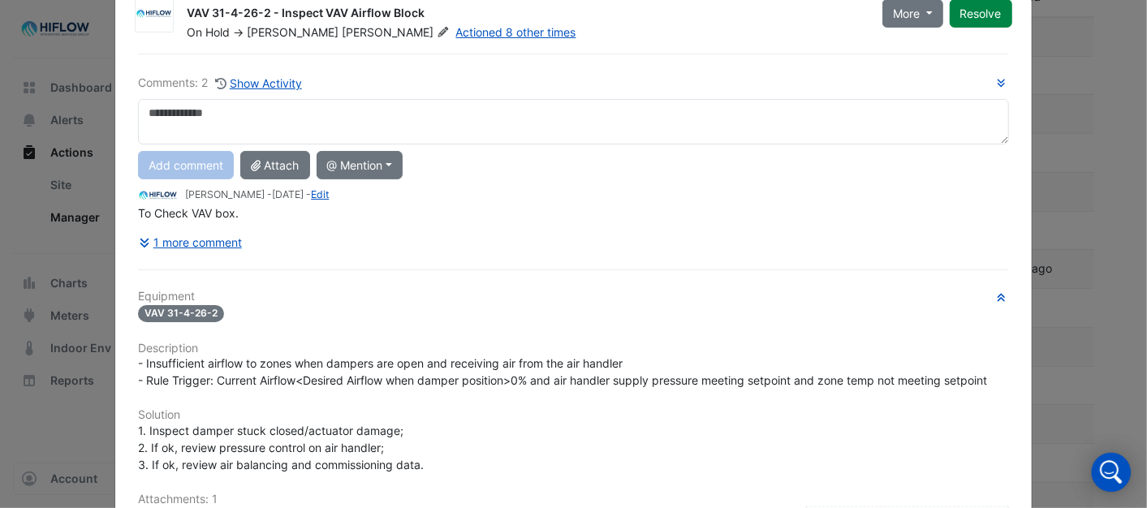
scroll to position [0, 0]
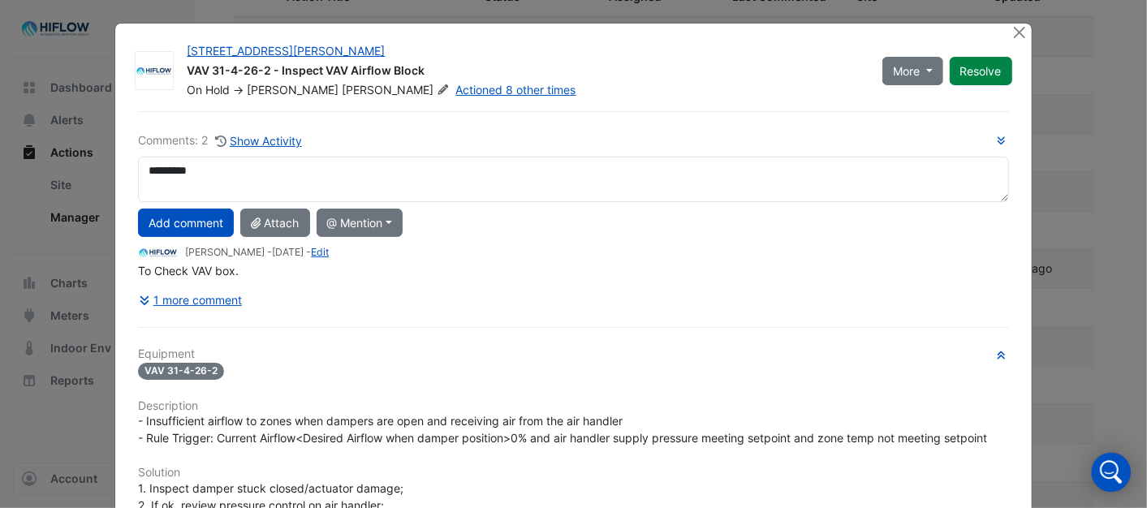
type textarea "*********"
drag, startPoint x: 73, startPoint y: 307, endPoint x: 59, endPoint y: 320, distance: 19.0
click at [59, 320] on ngb-modal-window "[STREET_ADDRESS][PERSON_NAME] VAV 31-4-26-2 - Inspect VAV Airflow Block On Hold…" at bounding box center [573, 254] width 1147 height 508
click at [179, 223] on button "Add comment" at bounding box center [186, 223] width 96 height 28
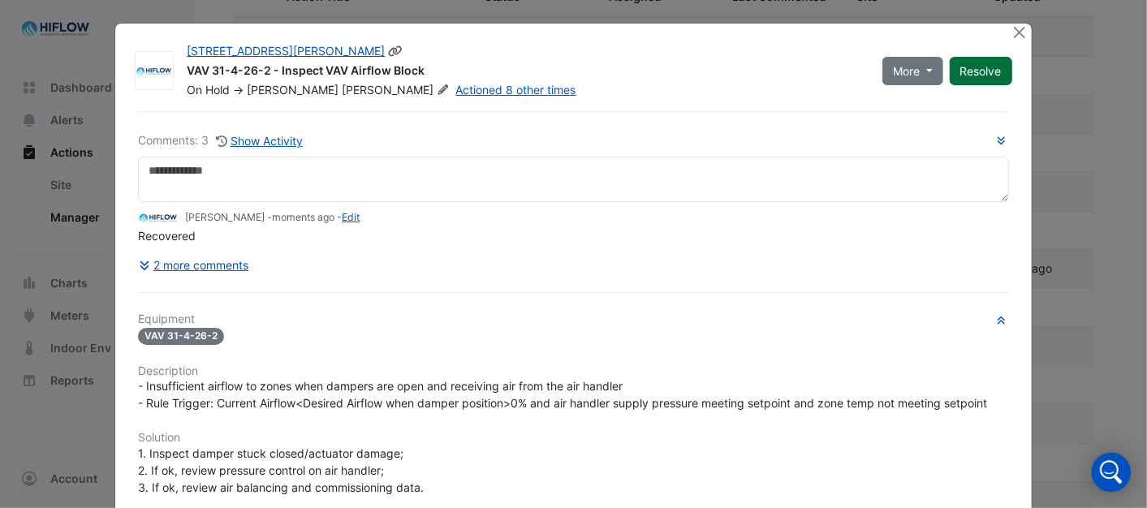
click at [991, 67] on button "Resolve" at bounding box center [981, 71] width 63 height 28
click at [1012, 33] on button "Close" at bounding box center [1020, 32] width 17 height 17
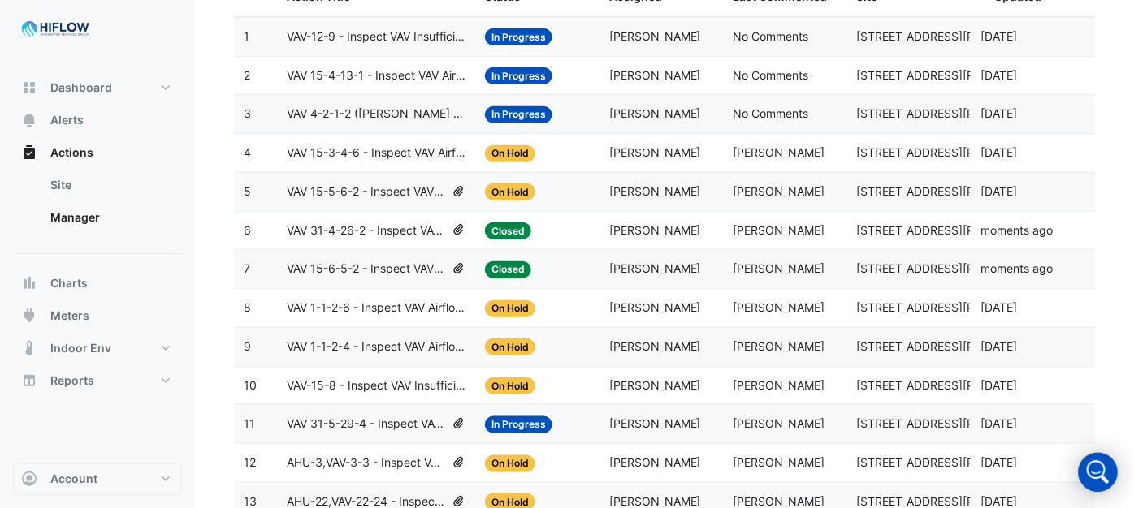
click at [361, 183] on datatable-body-cell "Action Title: VAV 15-5-6-2 - Inspect VAV Airflow Block" at bounding box center [376, 192] width 198 height 38
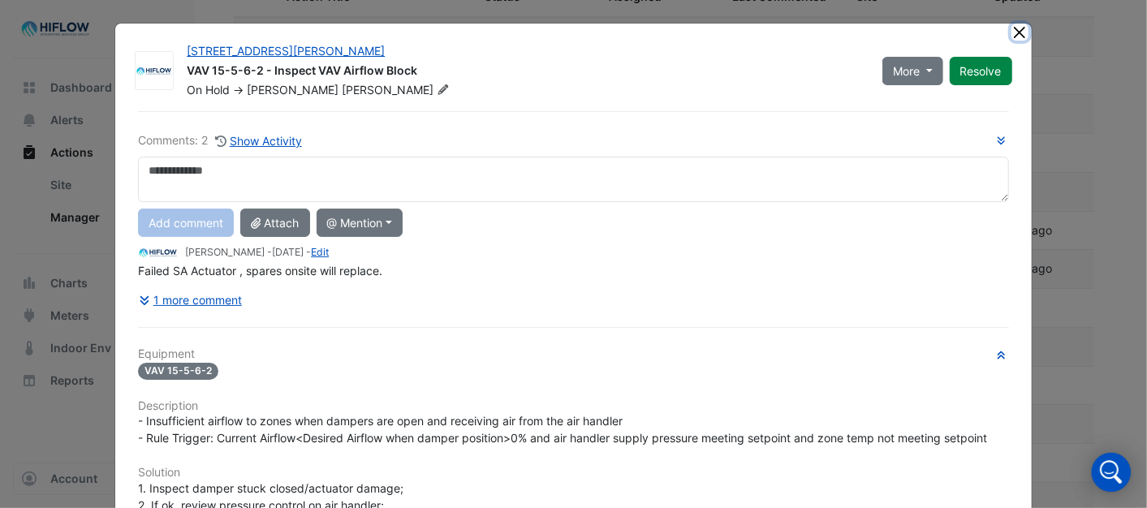
click at [1013, 28] on button "Close" at bounding box center [1020, 32] width 17 height 17
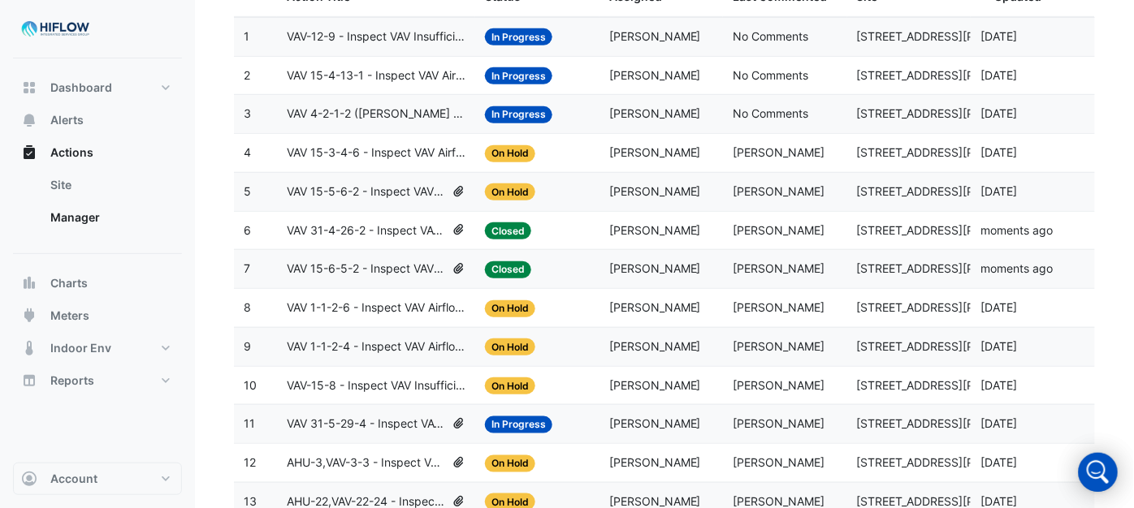
click at [346, 154] on span "VAV 15-3-4-6 - Inspect VAV Airflow Block" at bounding box center [376, 153] width 179 height 19
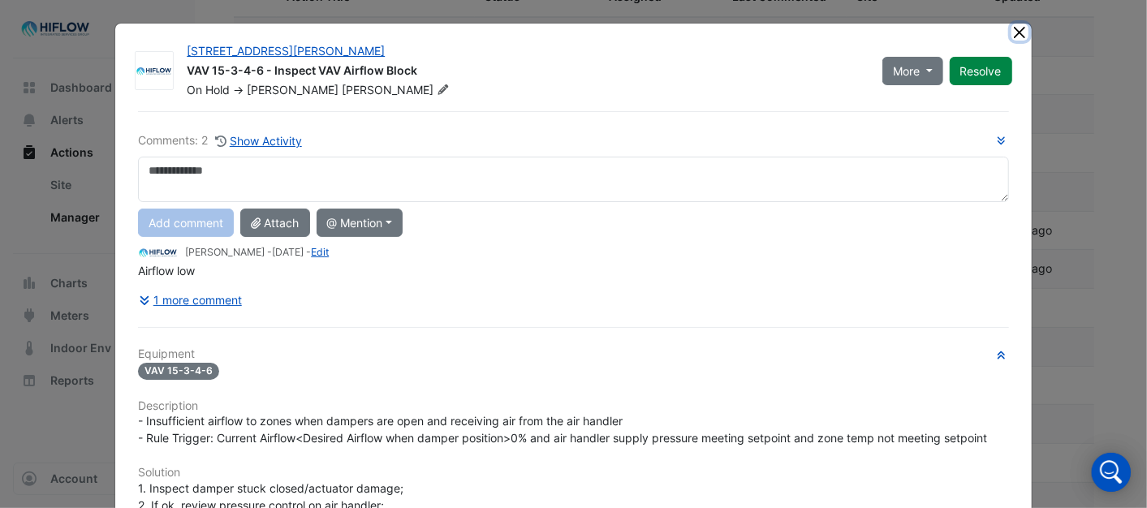
click at [1013, 28] on button "Close" at bounding box center [1020, 32] width 17 height 17
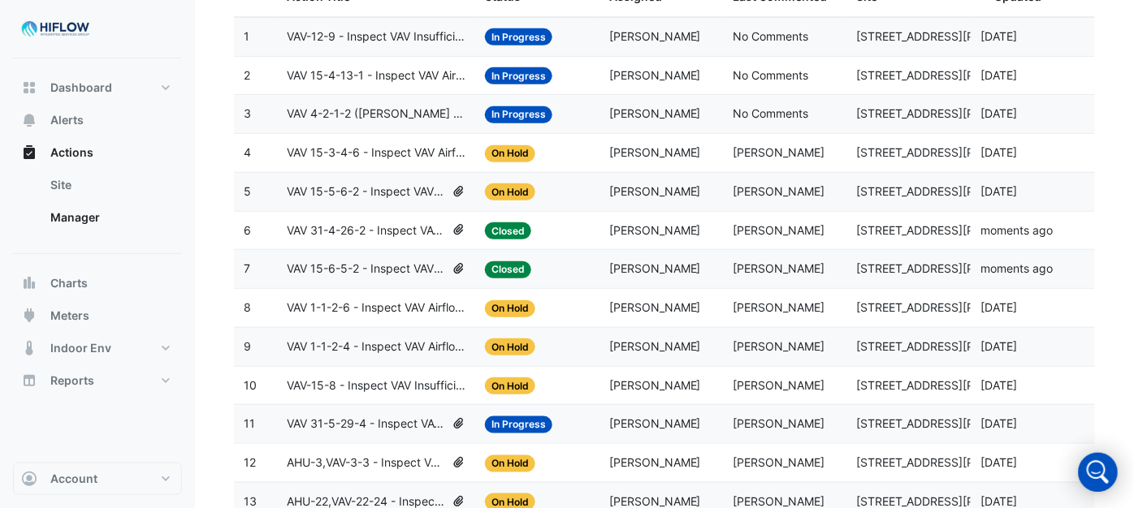
click at [353, 115] on span "VAV 4-2-1-2 ([PERSON_NAME] IE) - Review Critical Sensor Outside Range" at bounding box center [376, 114] width 179 height 19
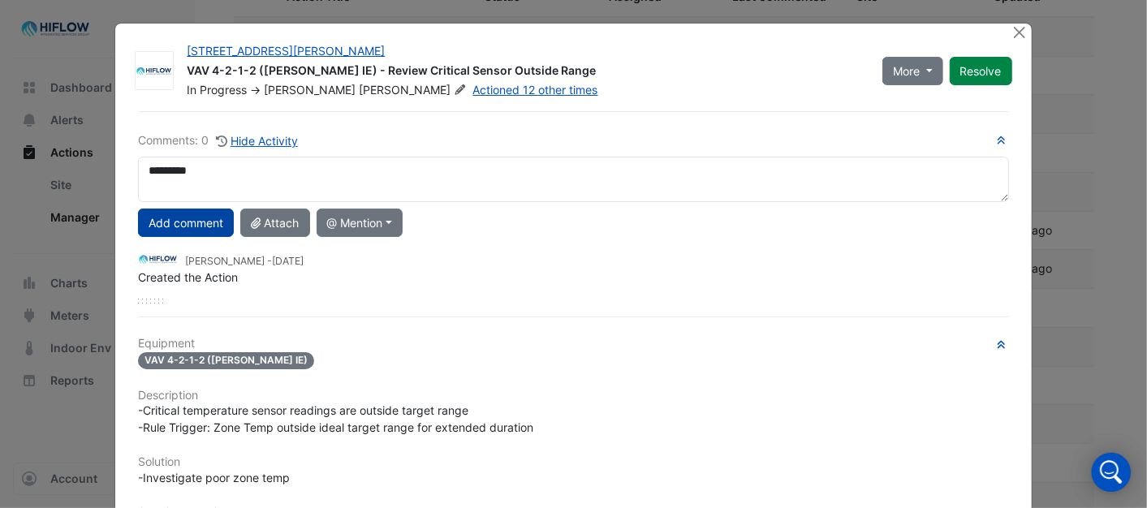
type textarea "*********"
click at [184, 224] on button "Add comment" at bounding box center [186, 223] width 96 height 28
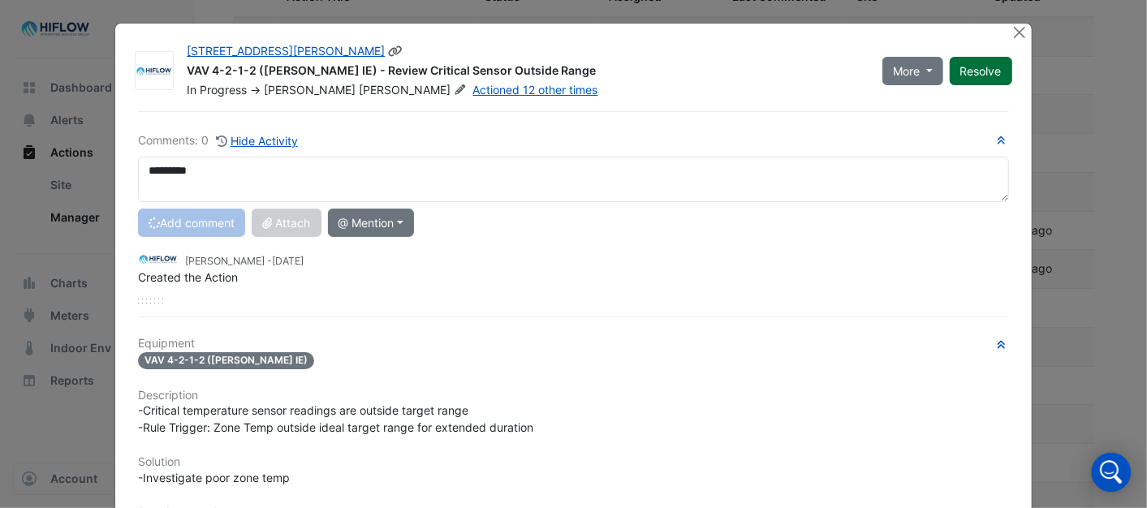
click at [959, 76] on button "Resolve" at bounding box center [981, 71] width 63 height 28
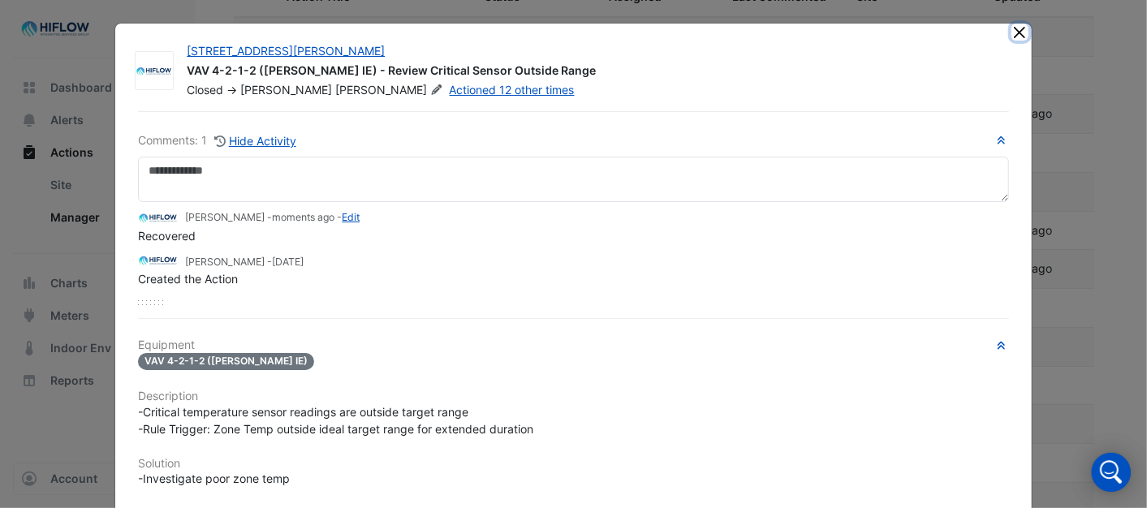
click at [1012, 32] on button "Close" at bounding box center [1020, 32] width 17 height 17
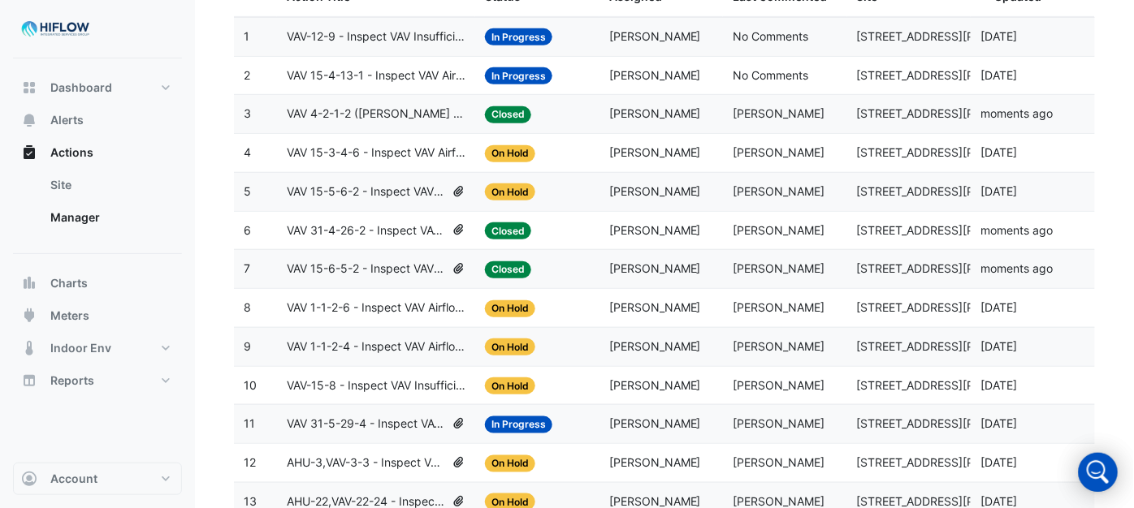
click at [390, 73] on span "VAV 15-4-13-1 - Inspect VAV Airflow Block" at bounding box center [376, 76] width 179 height 19
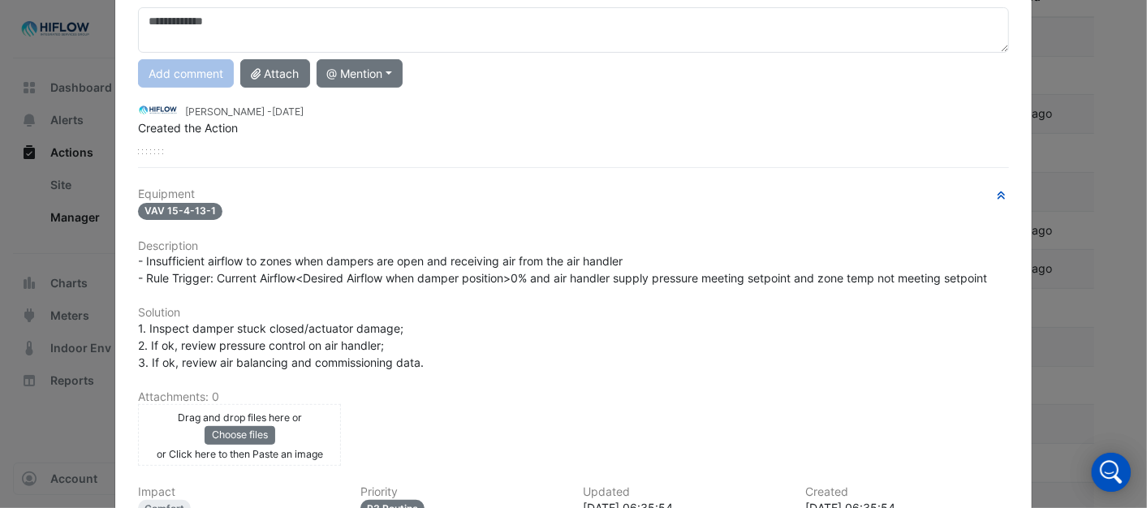
scroll to position [66, 0]
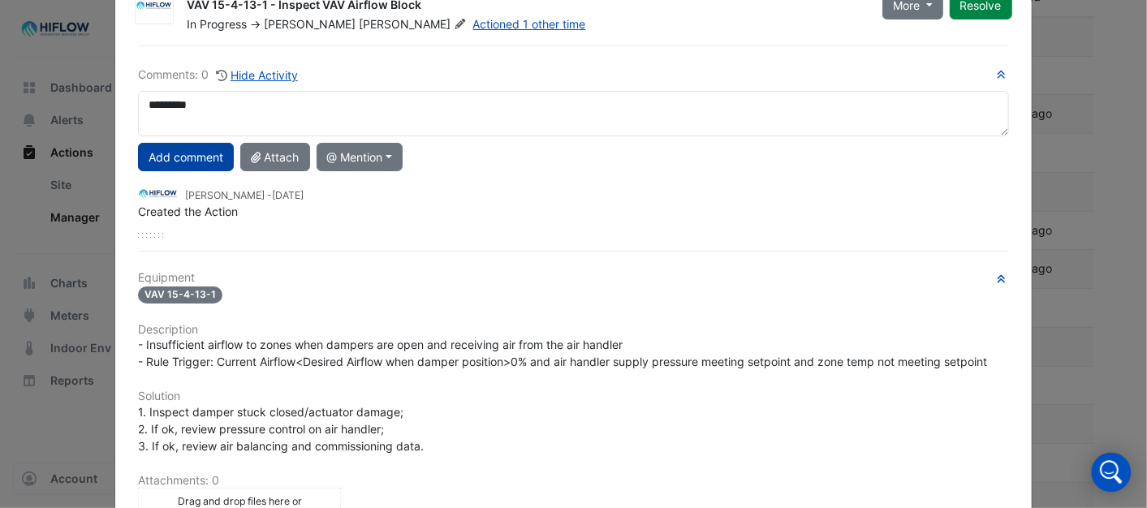
type textarea "*********"
click at [187, 147] on button "Add comment" at bounding box center [186, 157] width 96 height 28
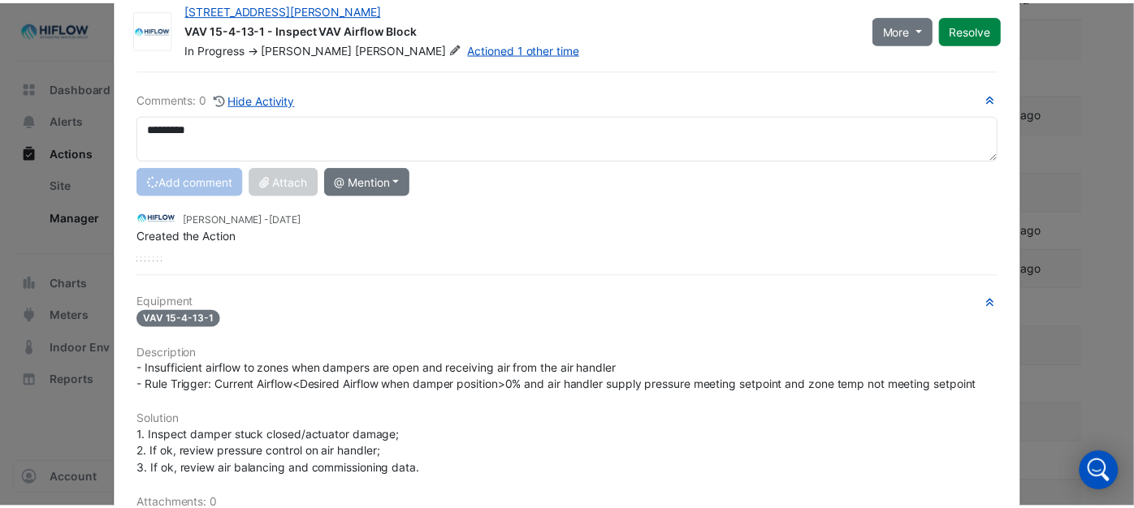
scroll to position [0, 0]
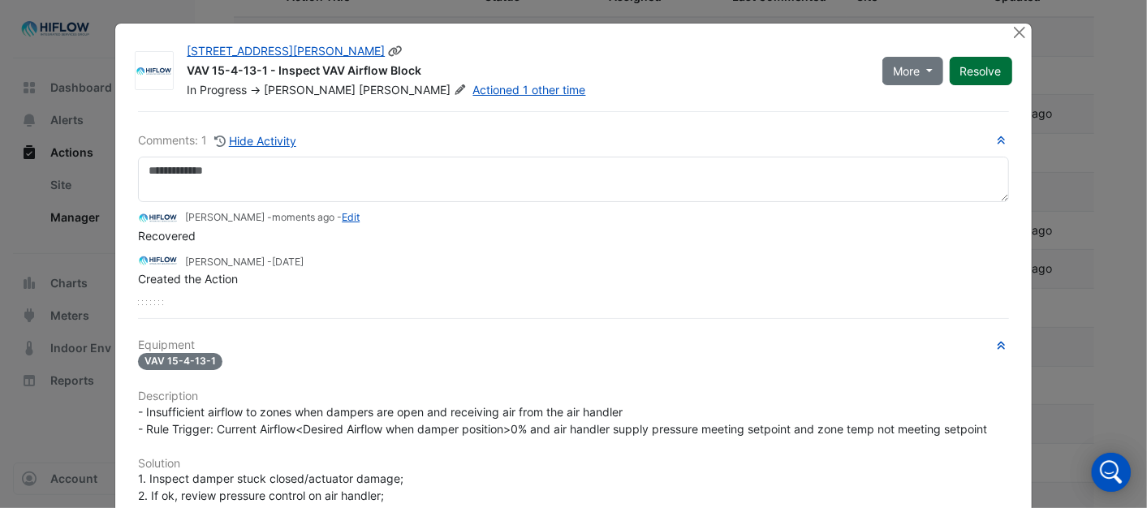
click at [971, 74] on button "Resolve" at bounding box center [981, 71] width 63 height 28
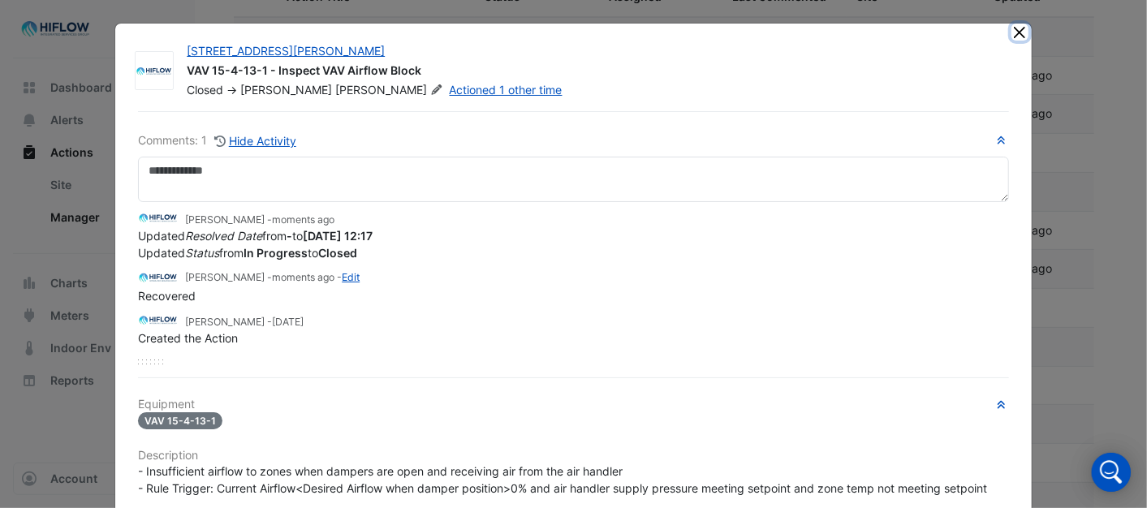
click at [1013, 34] on button "Close" at bounding box center [1020, 32] width 17 height 17
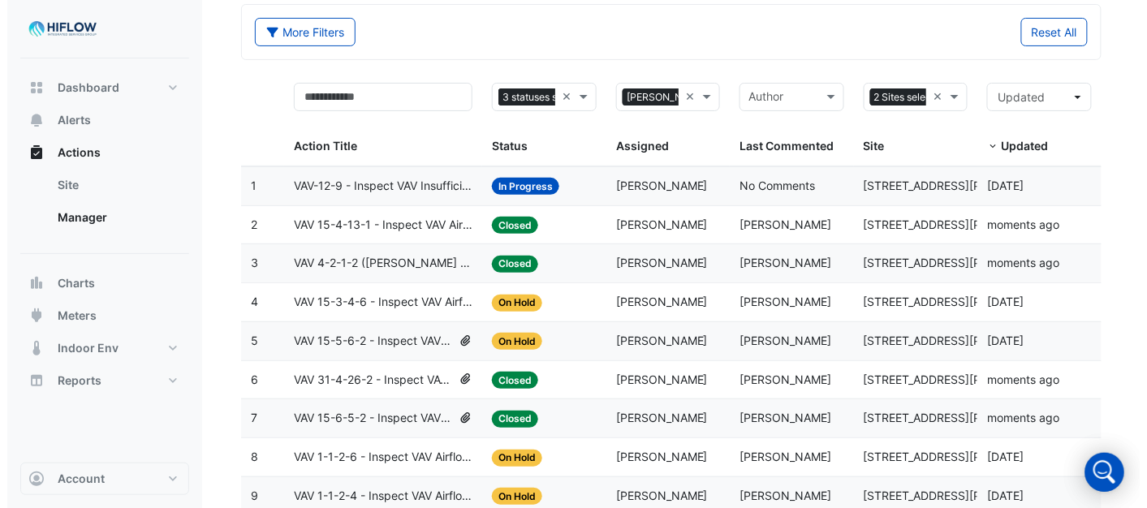
scroll to position [43, 0]
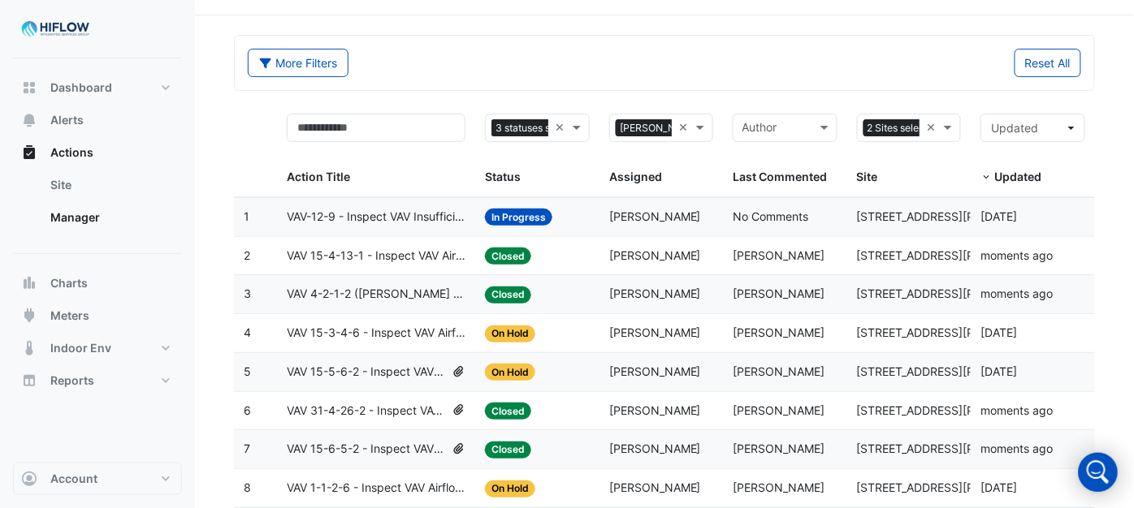
click at [339, 212] on span "VAV-12-9 - Inspect VAV Insufficient Cooling" at bounding box center [376, 217] width 179 height 19
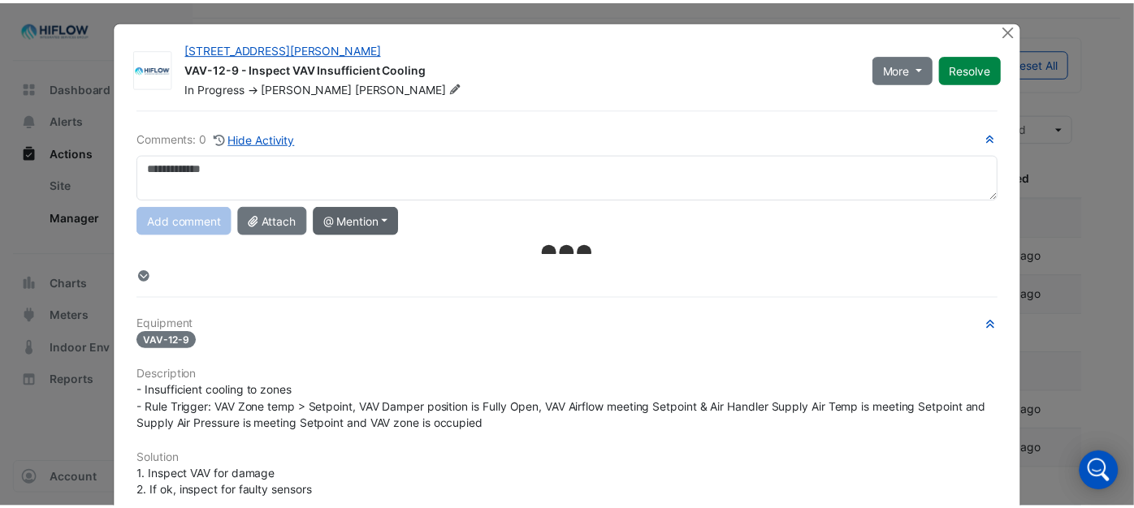
scroll to position [0, 0]
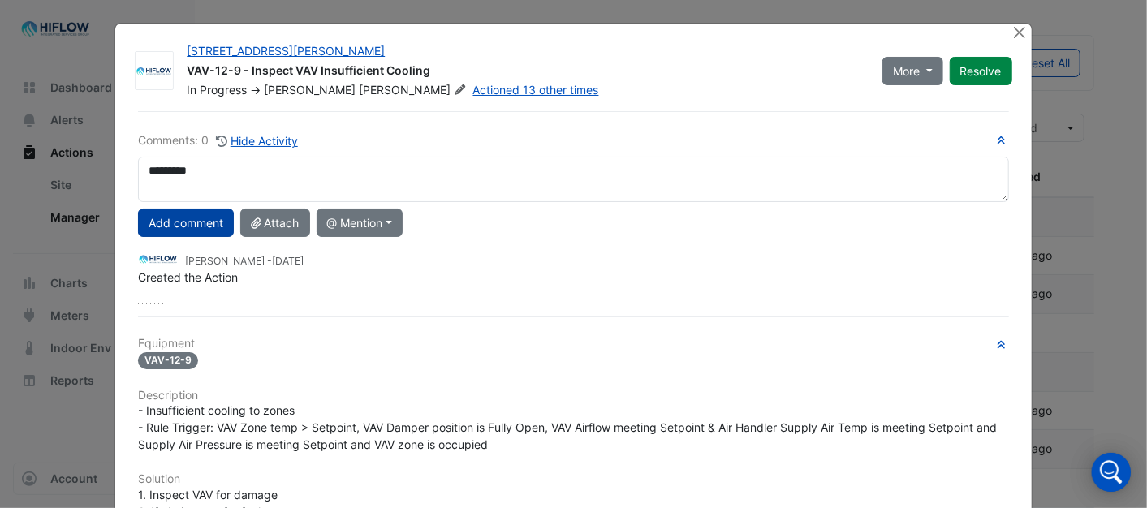
type textarea "*********"
click at [189, 218] on button "Add comment" at bounding box center [186, 223] width 96 height 28
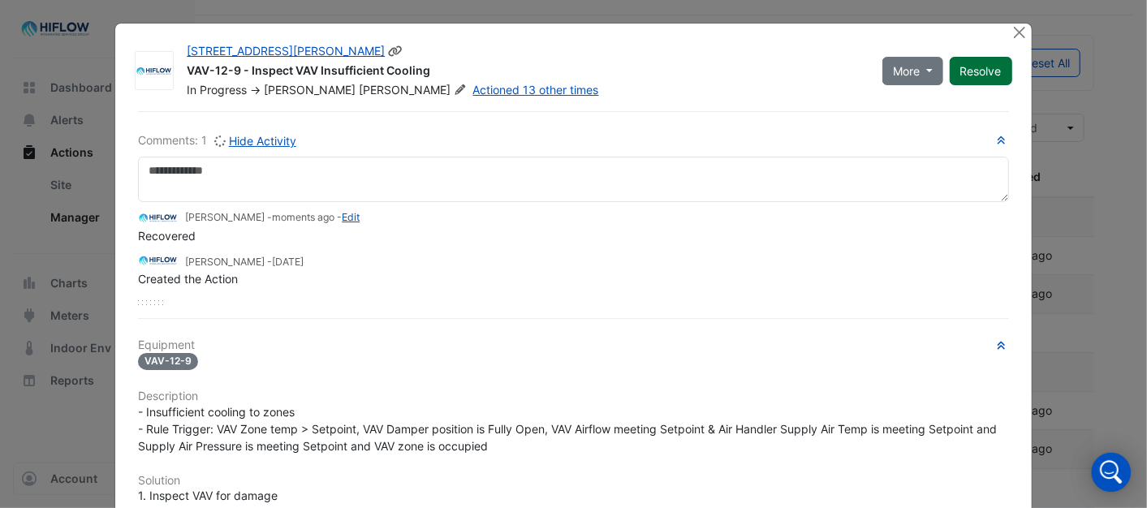
click at [973, 73] on button "Resolve" at bounding box center [981, 71] width 63 height 28
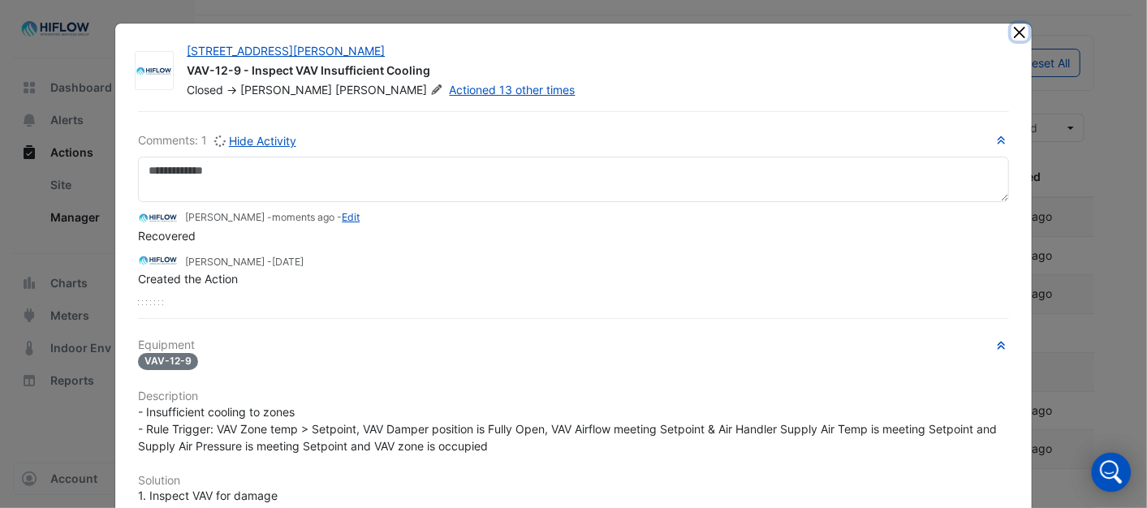
click at [1019, 34] on button "Close" at bounding box center [1020, 32] width 17 height 17
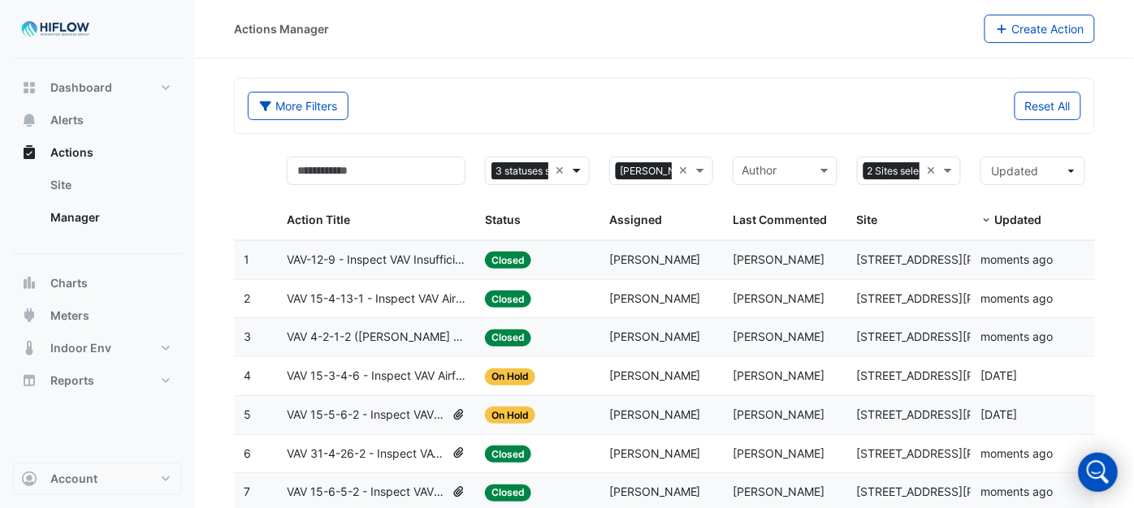
scroll to position [0, 50]
click at [574, 166] on span at bounding box center [578, 171] width 20 height 19
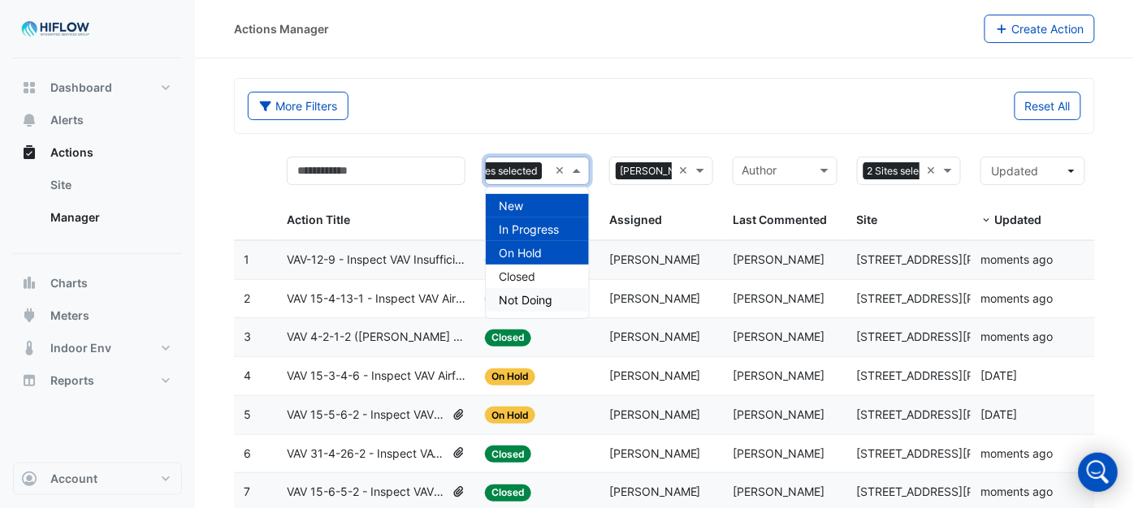
click at [522, 298] on span "Not Doing" at bounding box center [526, 300] width 54 height 14
